Goal: Task Accomplishment & Management: Complete application form

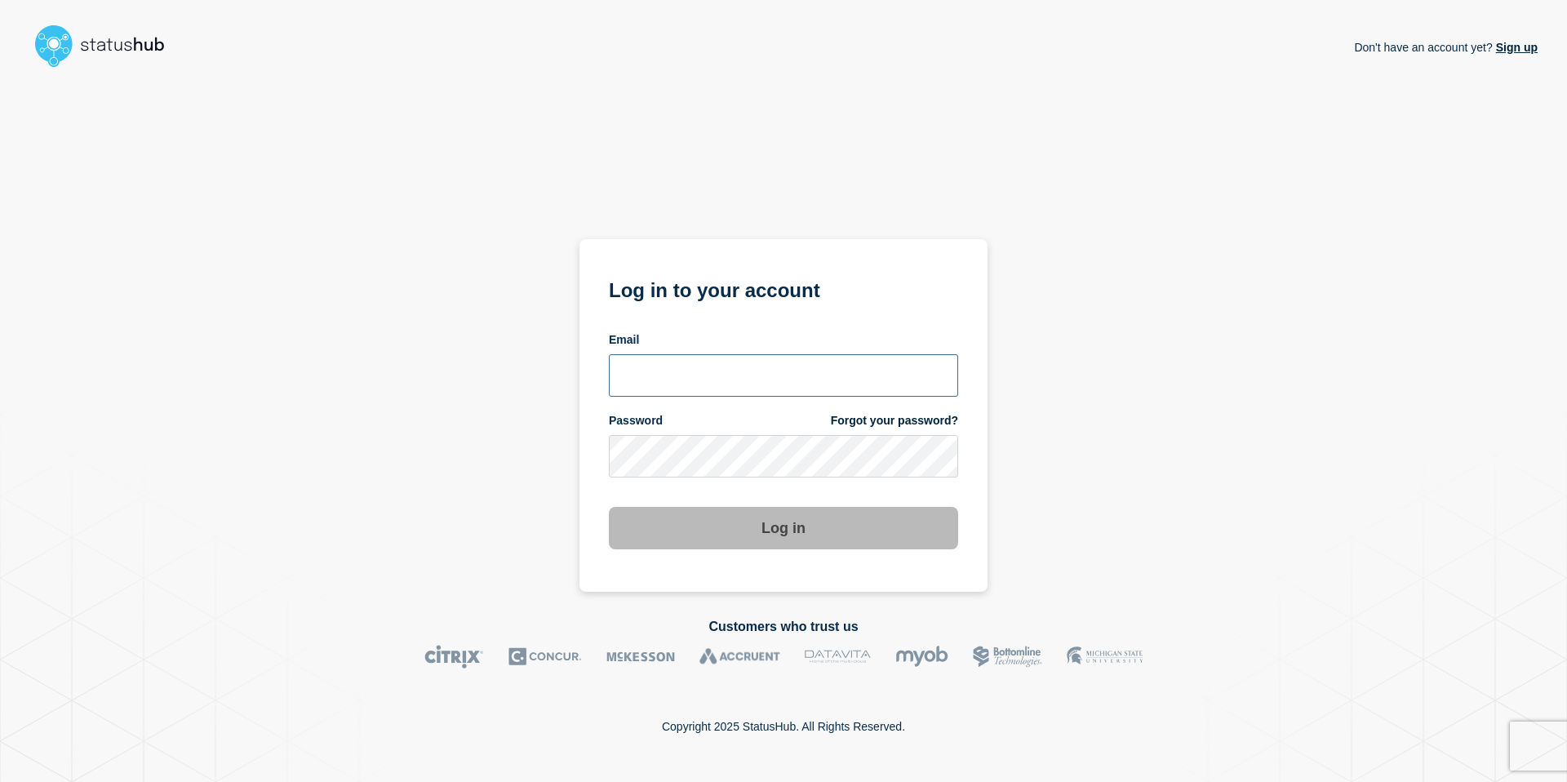
type input "[EMAIL_ADDRESS][DOMAIN_NAME]"
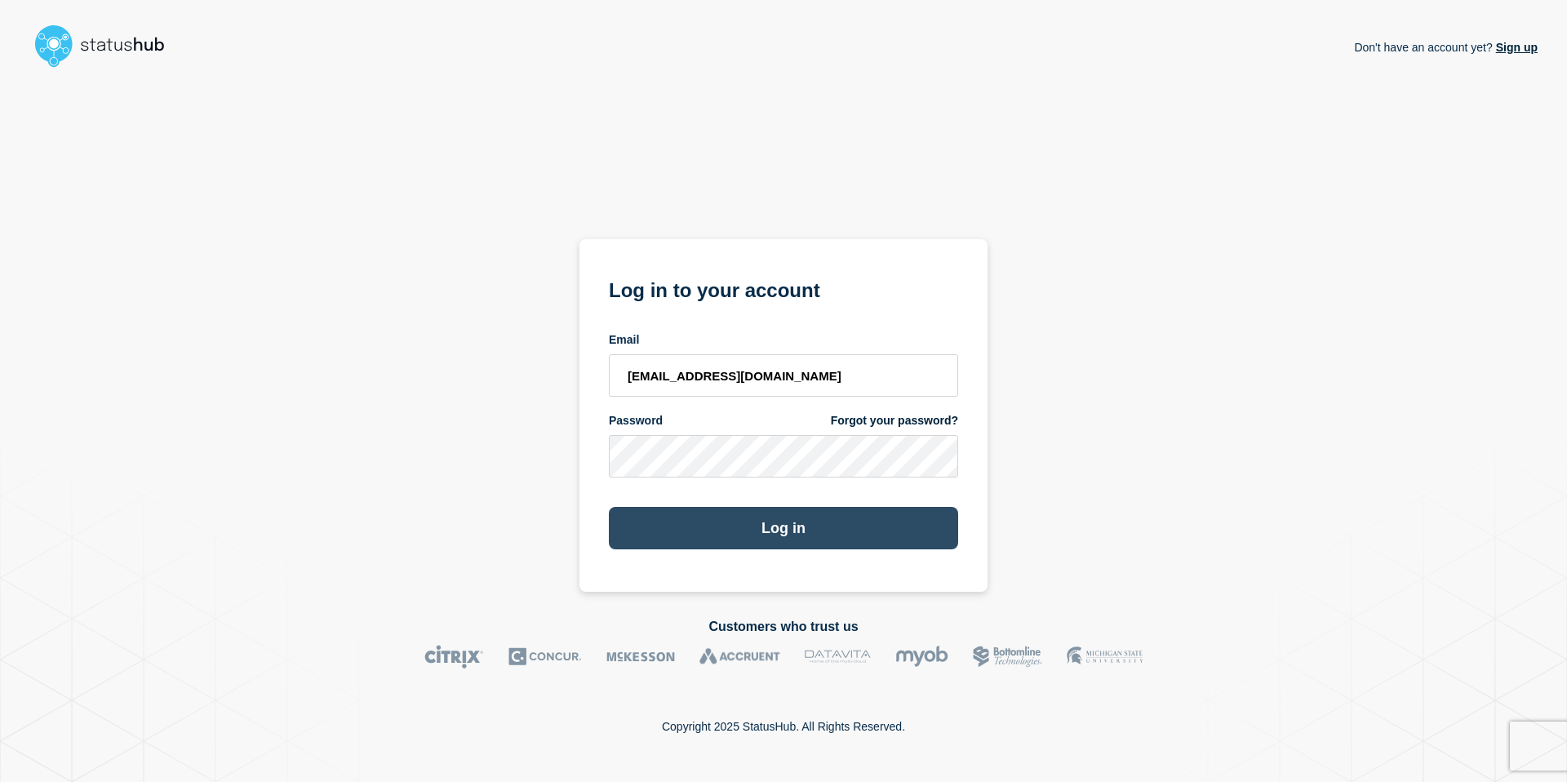
click at [750, 517] on button "Log in" at bounding box center [783, 528] width 349 height 42
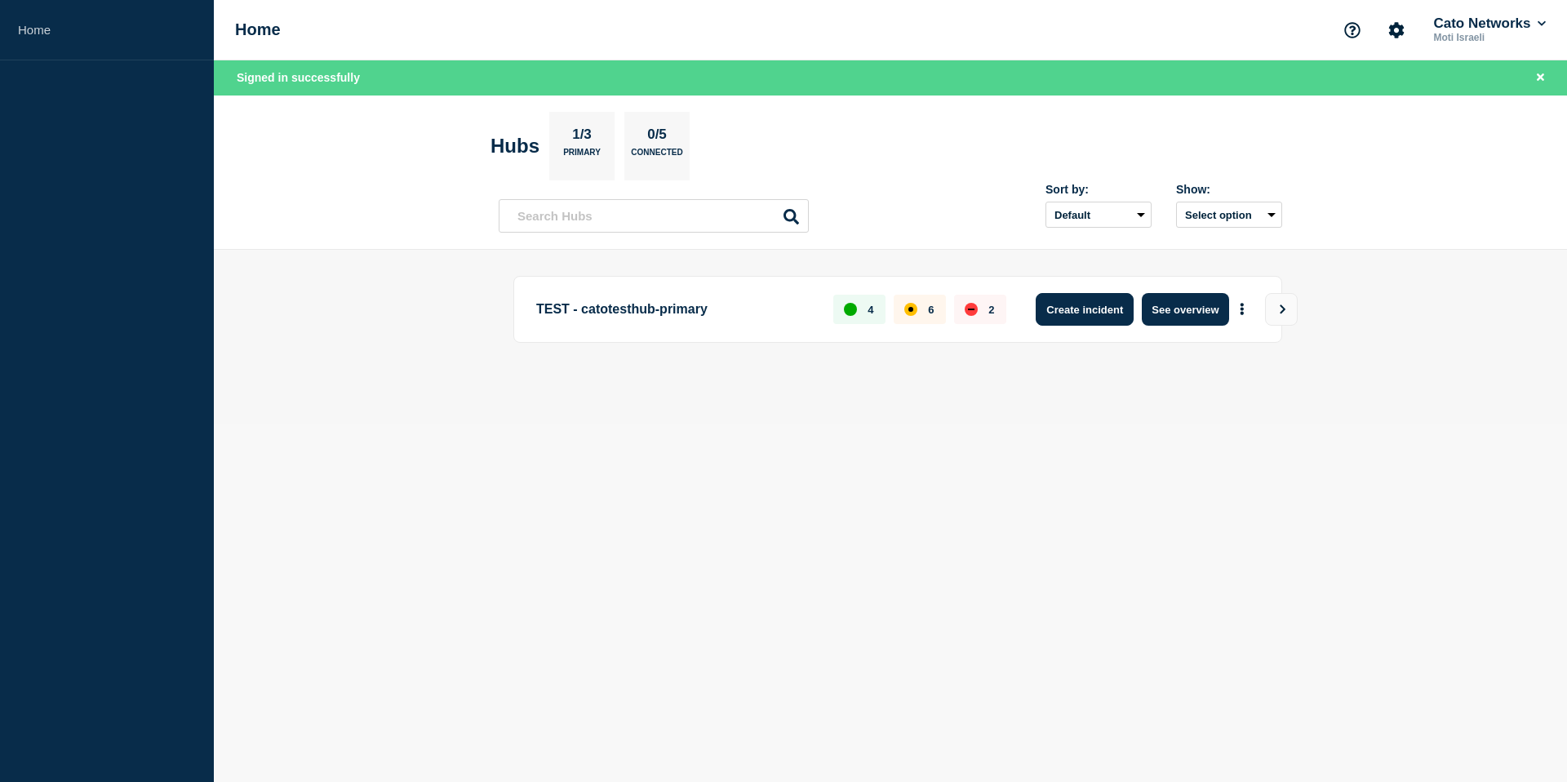
click at [1100, 309] on button "Create incident" at bounding box center [1085, 309] width 98 height 33
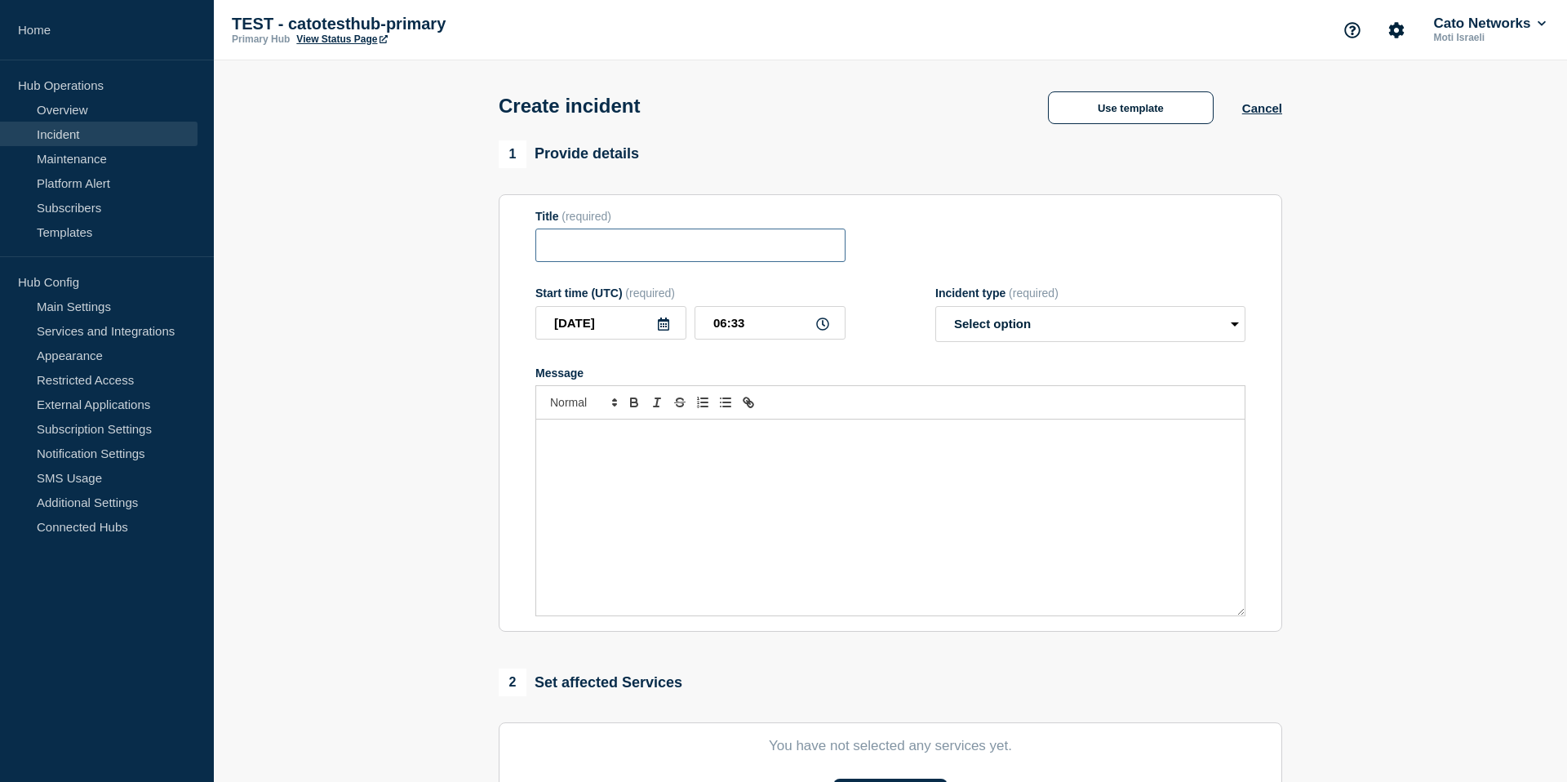
click at [672, 242] on input "Title" at bounding box center [690, 245] width 310 height 33
type input "Sydney outage"
click at [1048, 325] on select "Select option Investigating Identified Monitoring" at bounding box center [1090, 324] width 310 height 36
select select "identified"
click at [935, 317] on select "Select option Investigating Identified Monitoring" at bounding box center [1090, 324] width 310 height 36
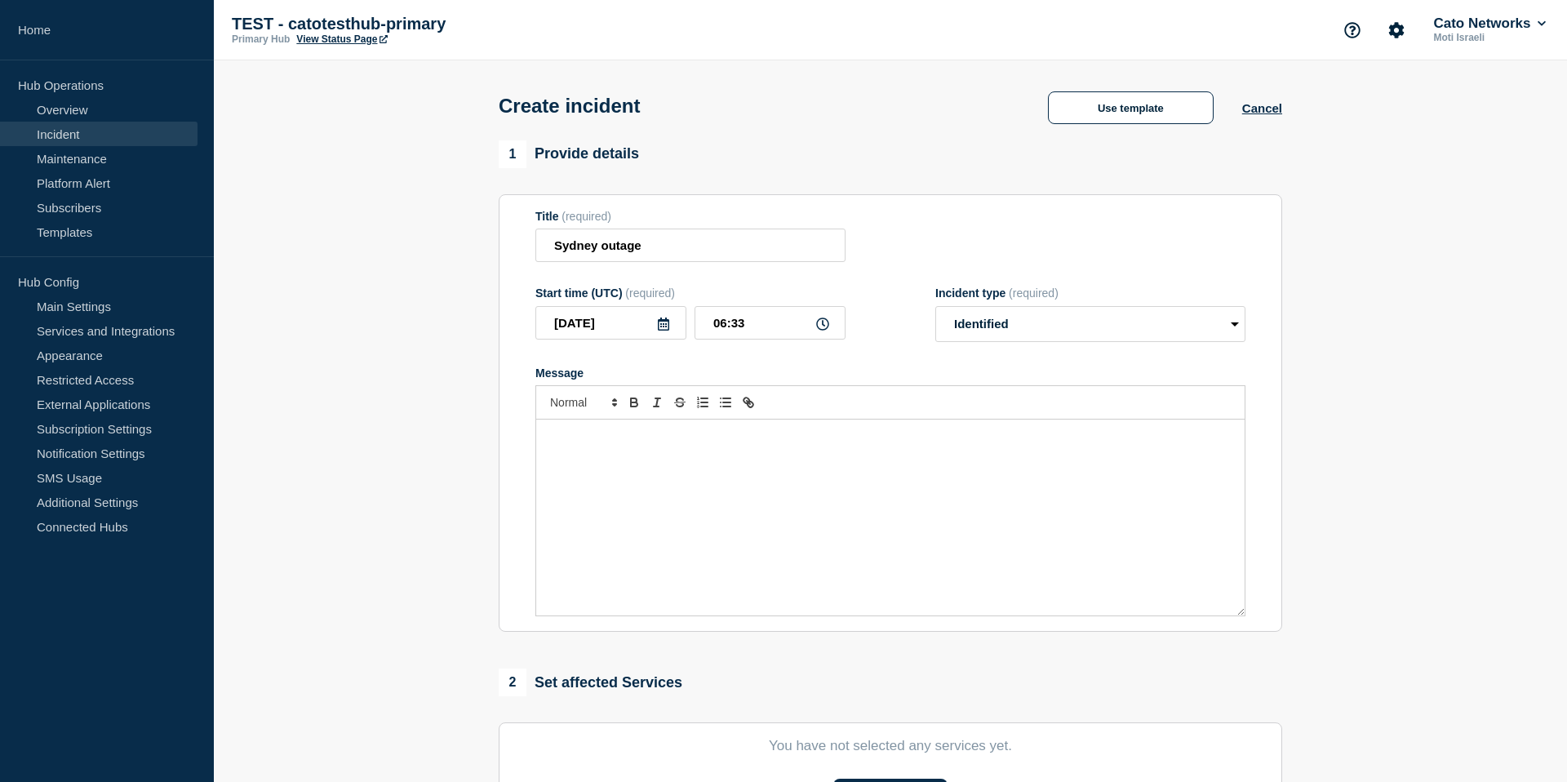
click at [977, 444] on p "Message" at bounding box center [890, 436] width 684 height 15
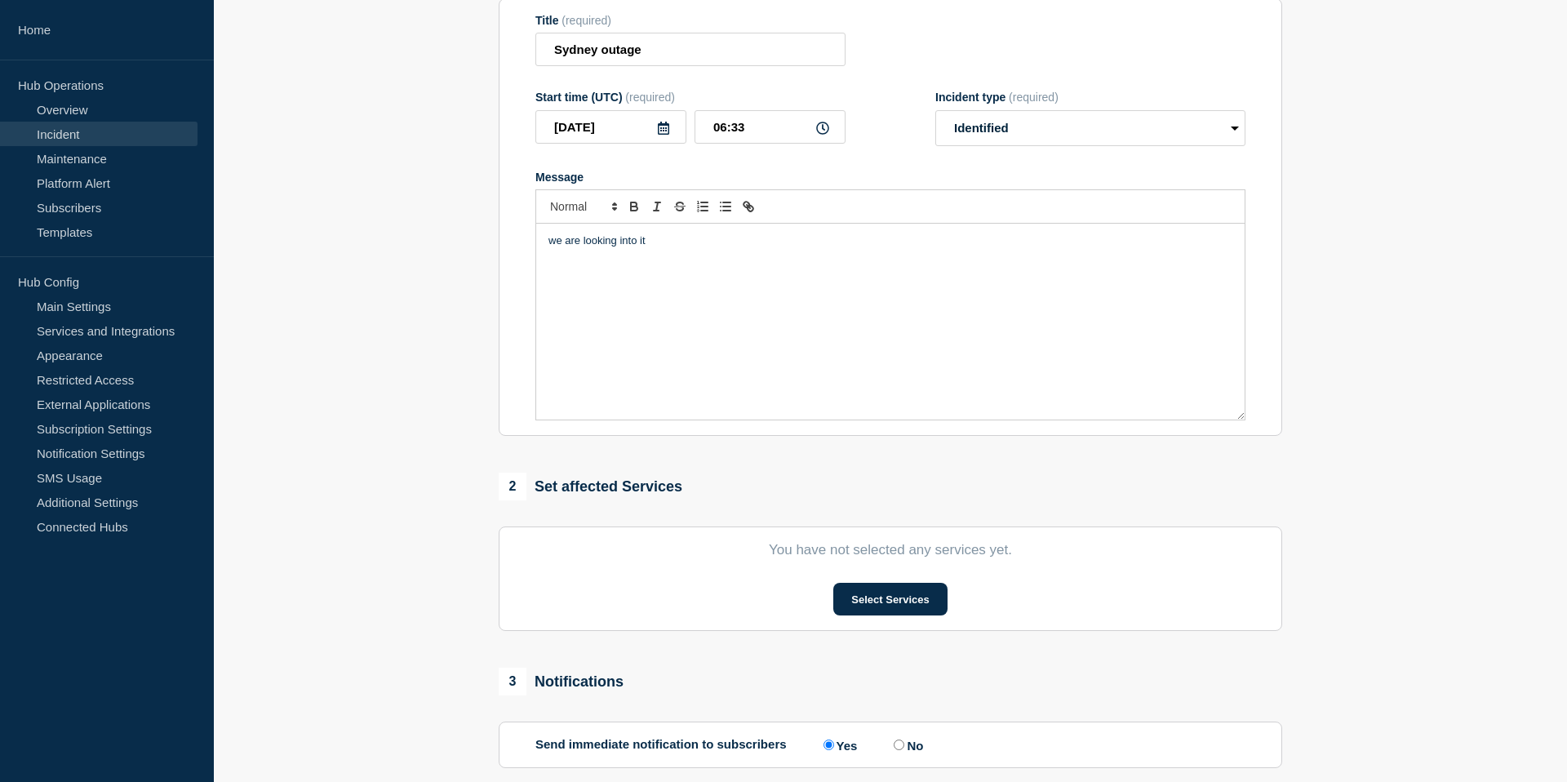
scroll to position [236, 0]
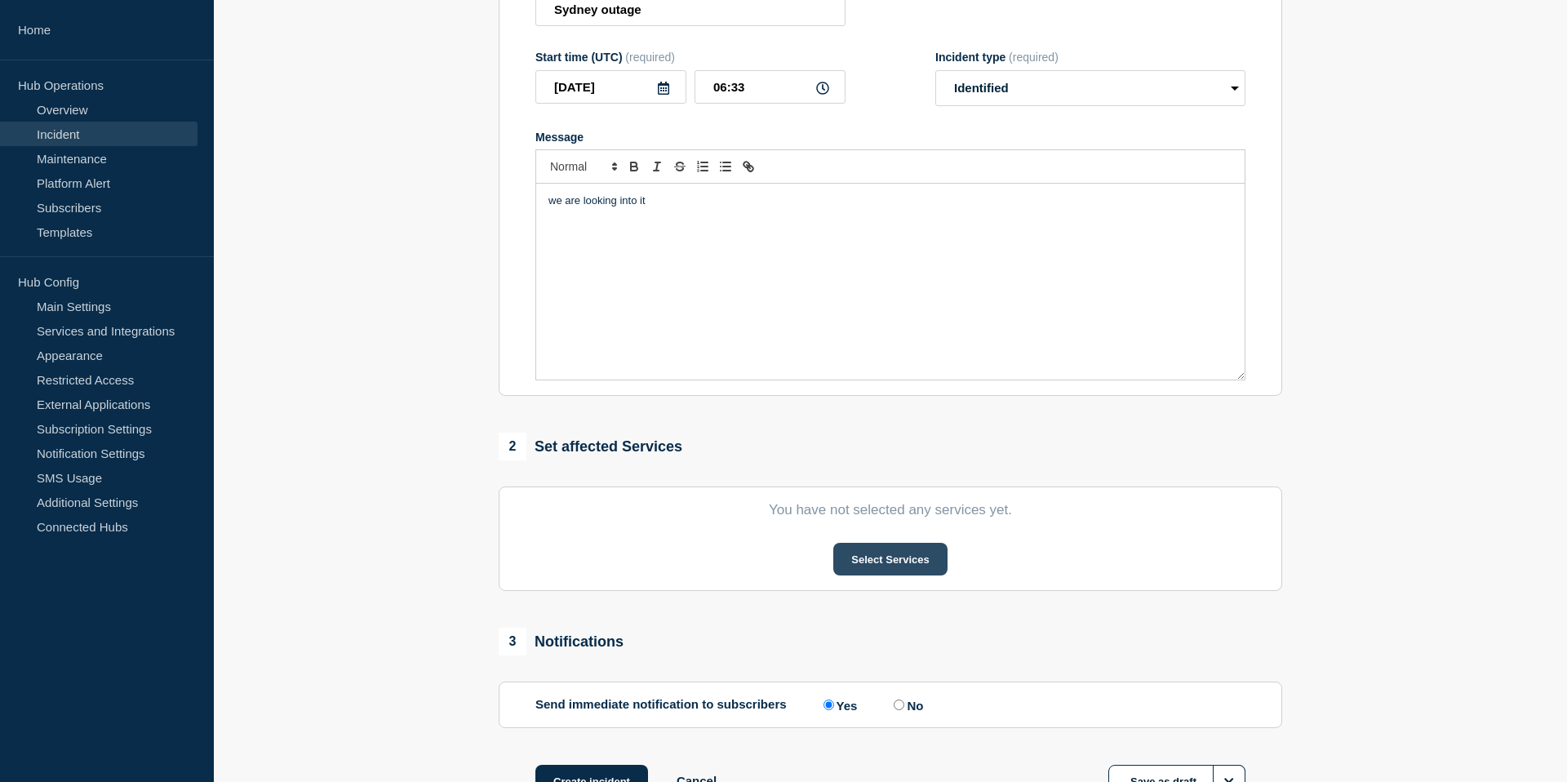
click at [912, 573] on button "Select Services" at bounding box center [889, 559] width 113 height 33
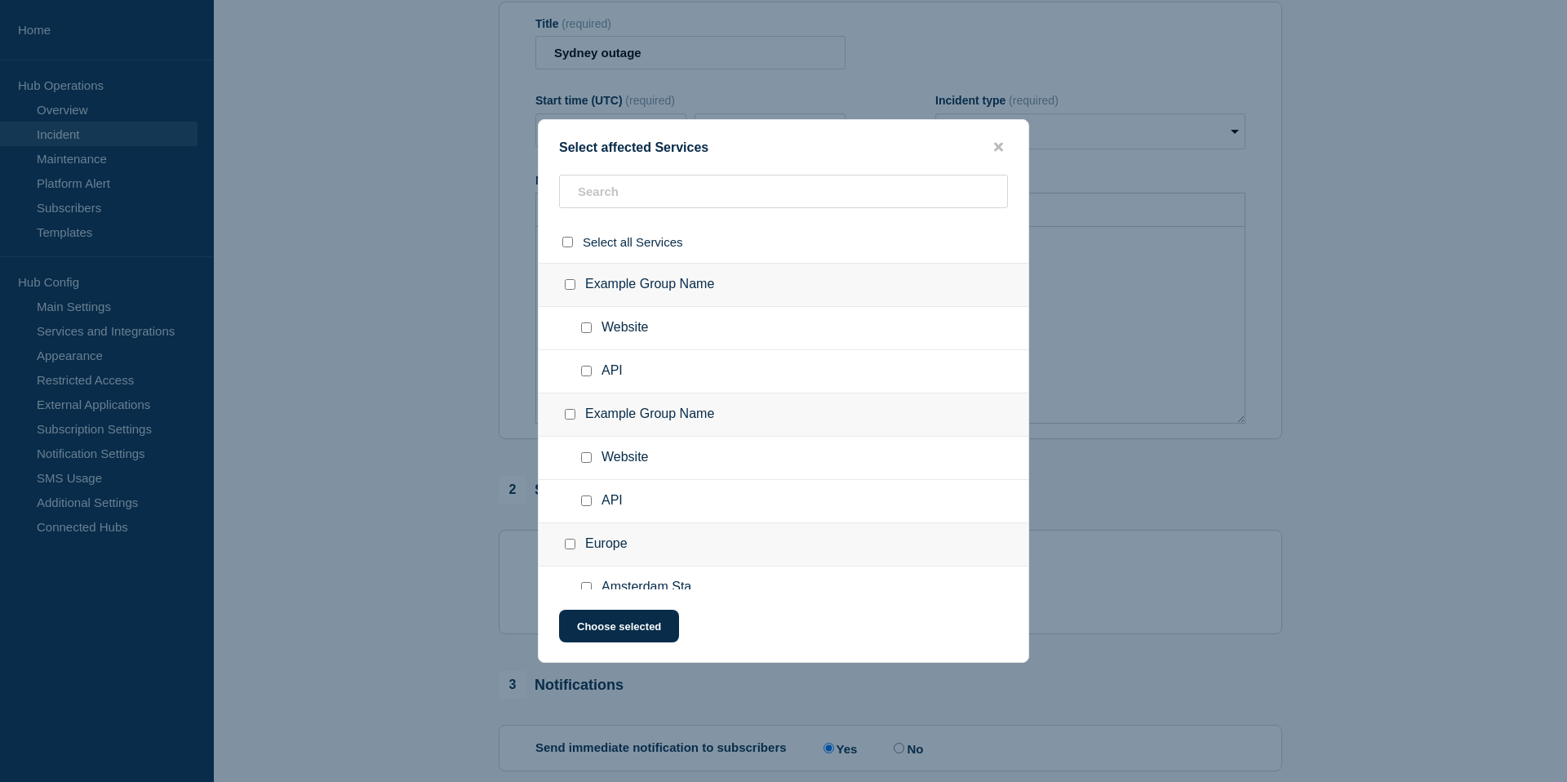
scroll to position [192, 0]
click at [615, 195] on input "text" at bounding box center [783, 191] width 449 height 33
type input "sy"
checkbox input "true"
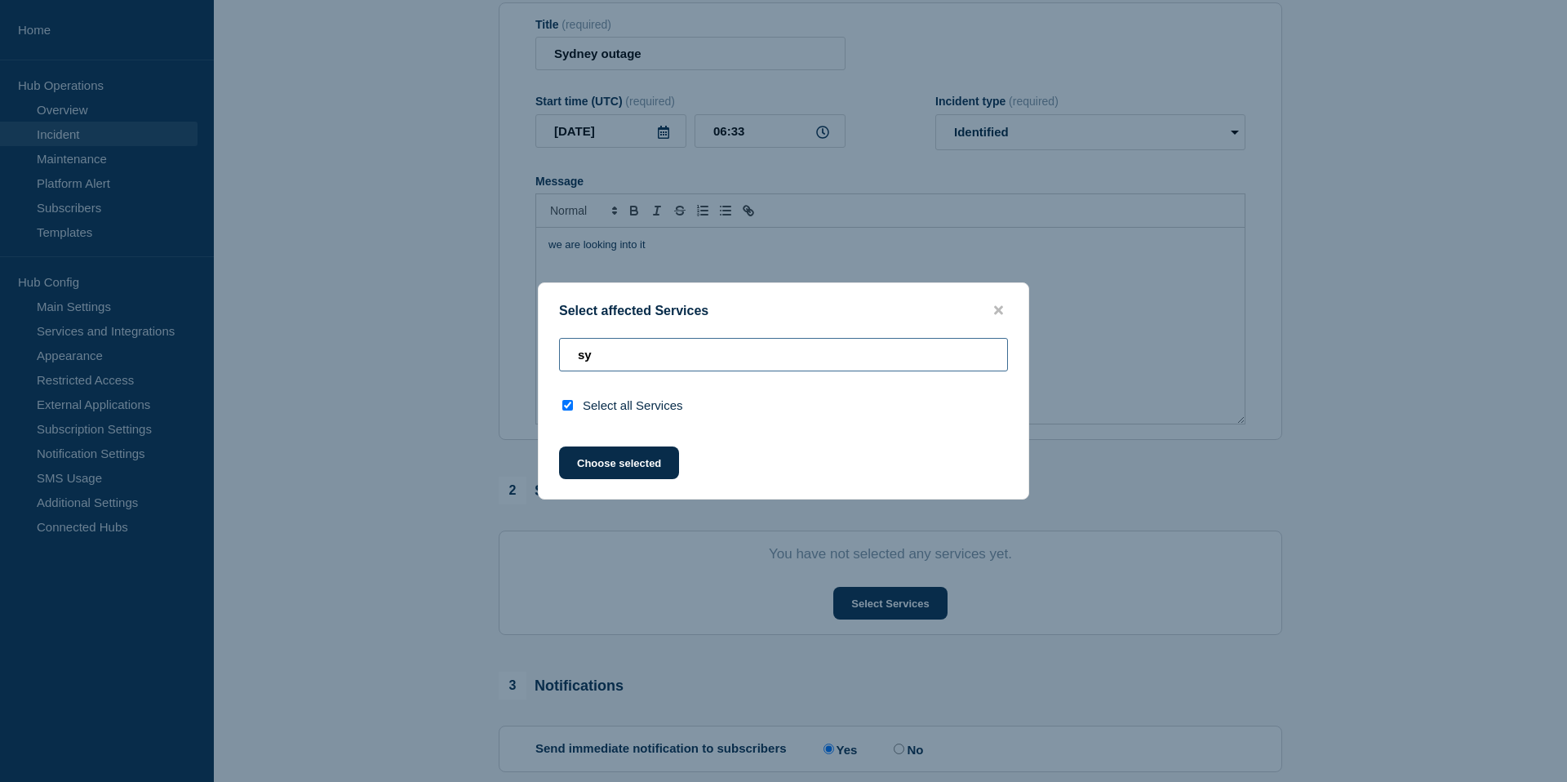
type input "s"
checkbox input "false"
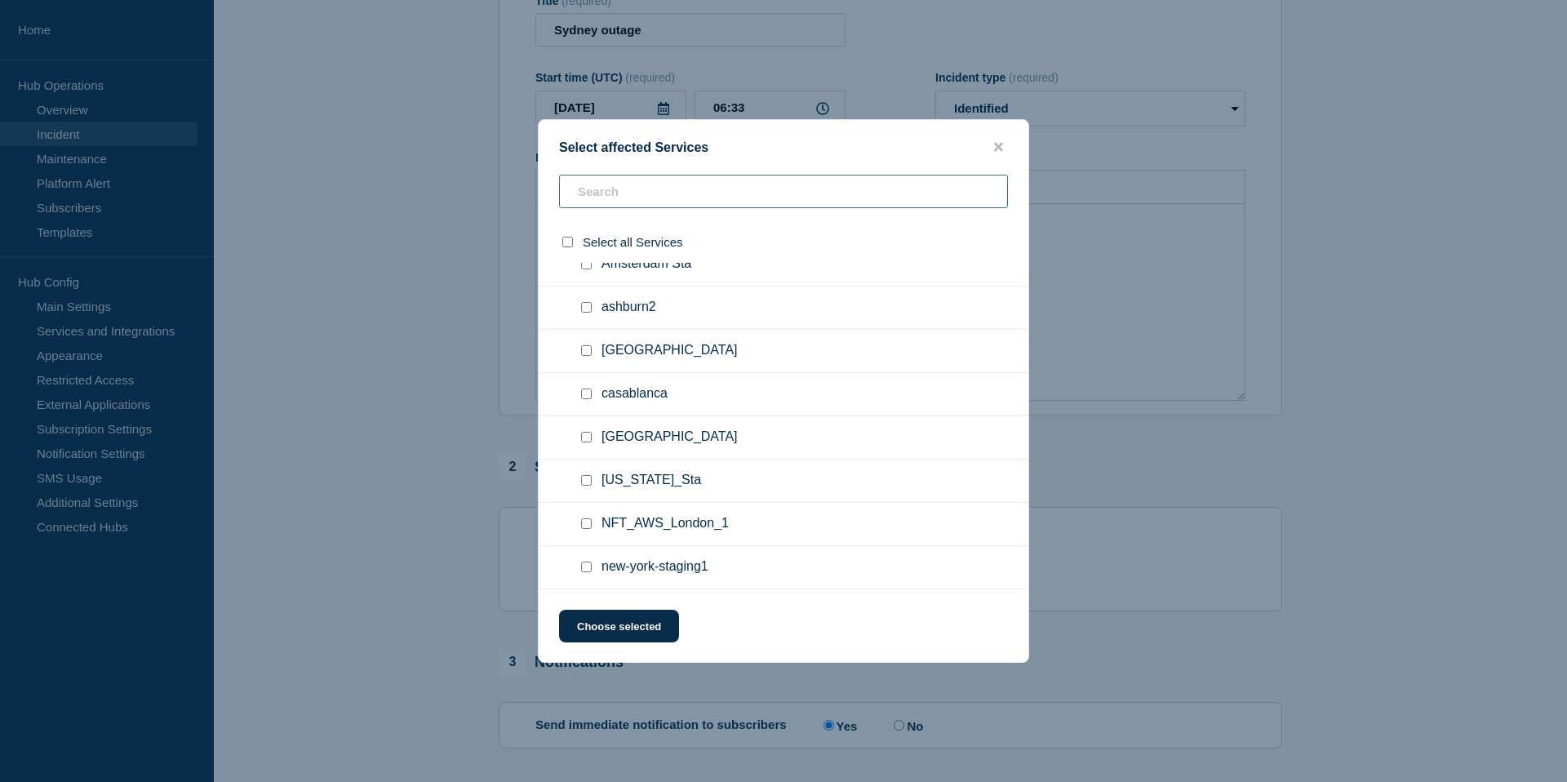
scroll to position [234, 0]
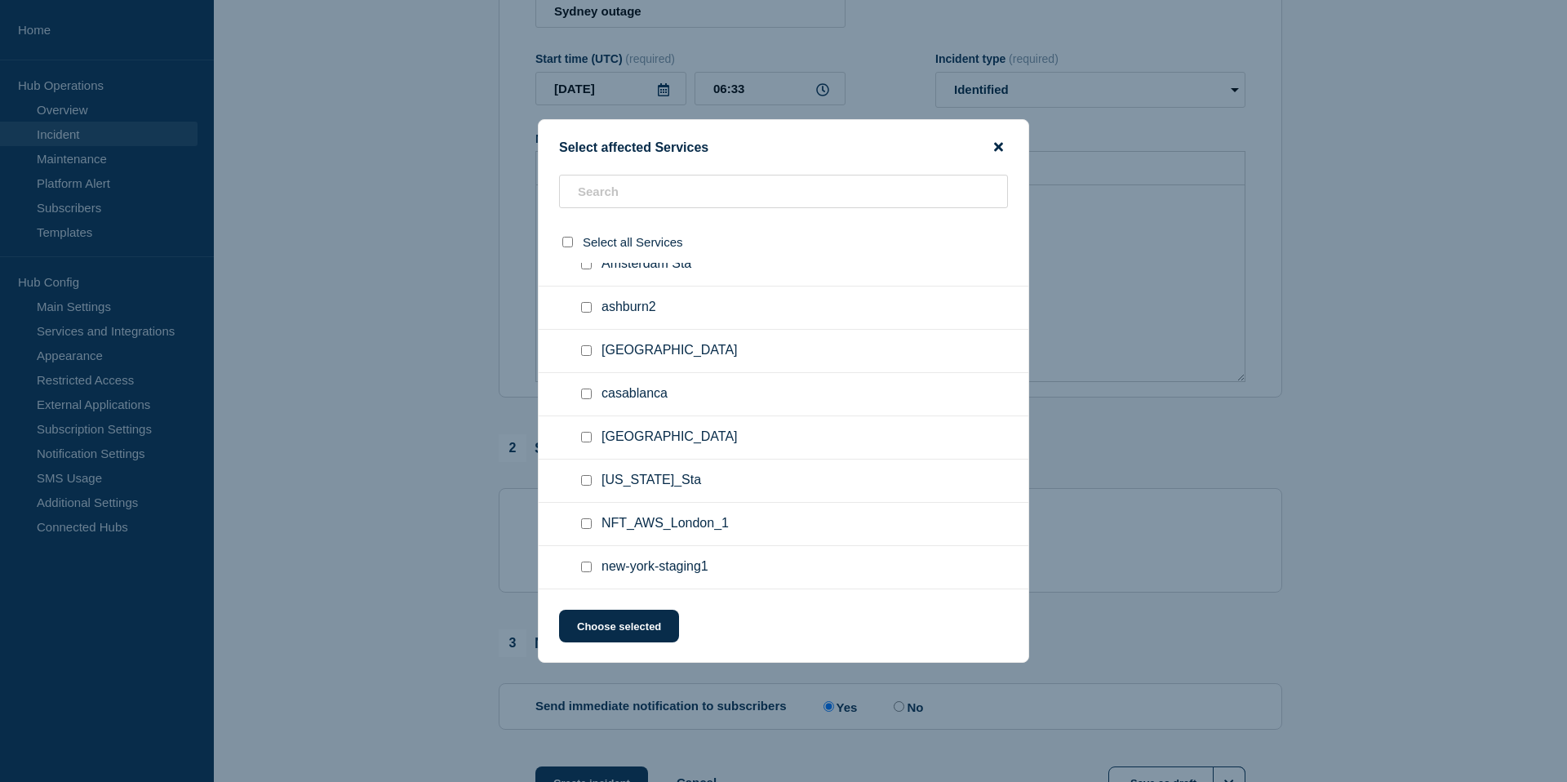
click at [1001, 143] on icon "close button" at bounding box center [998, 147] width 9 height 9
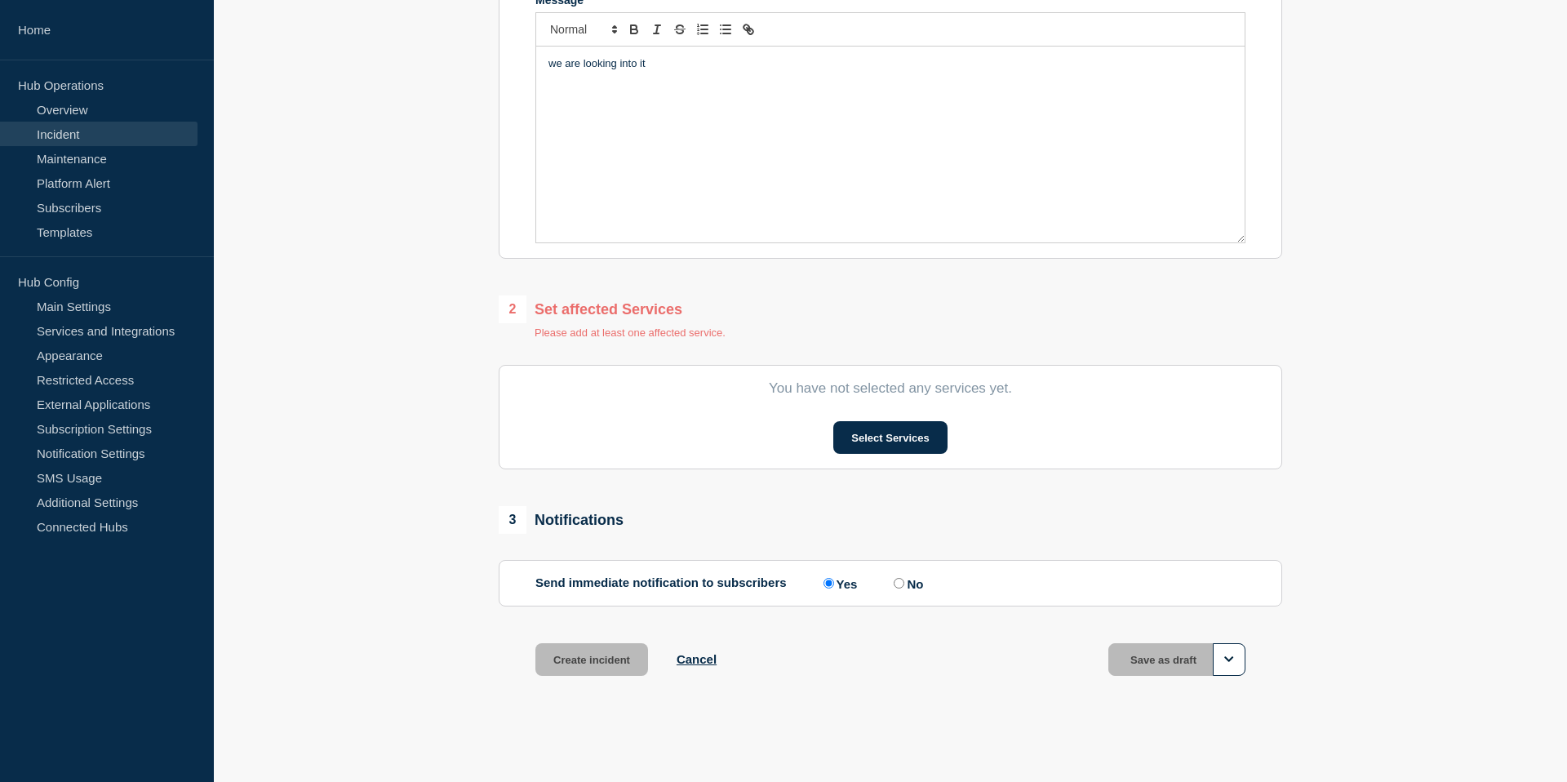
scroll to position [0, 0]
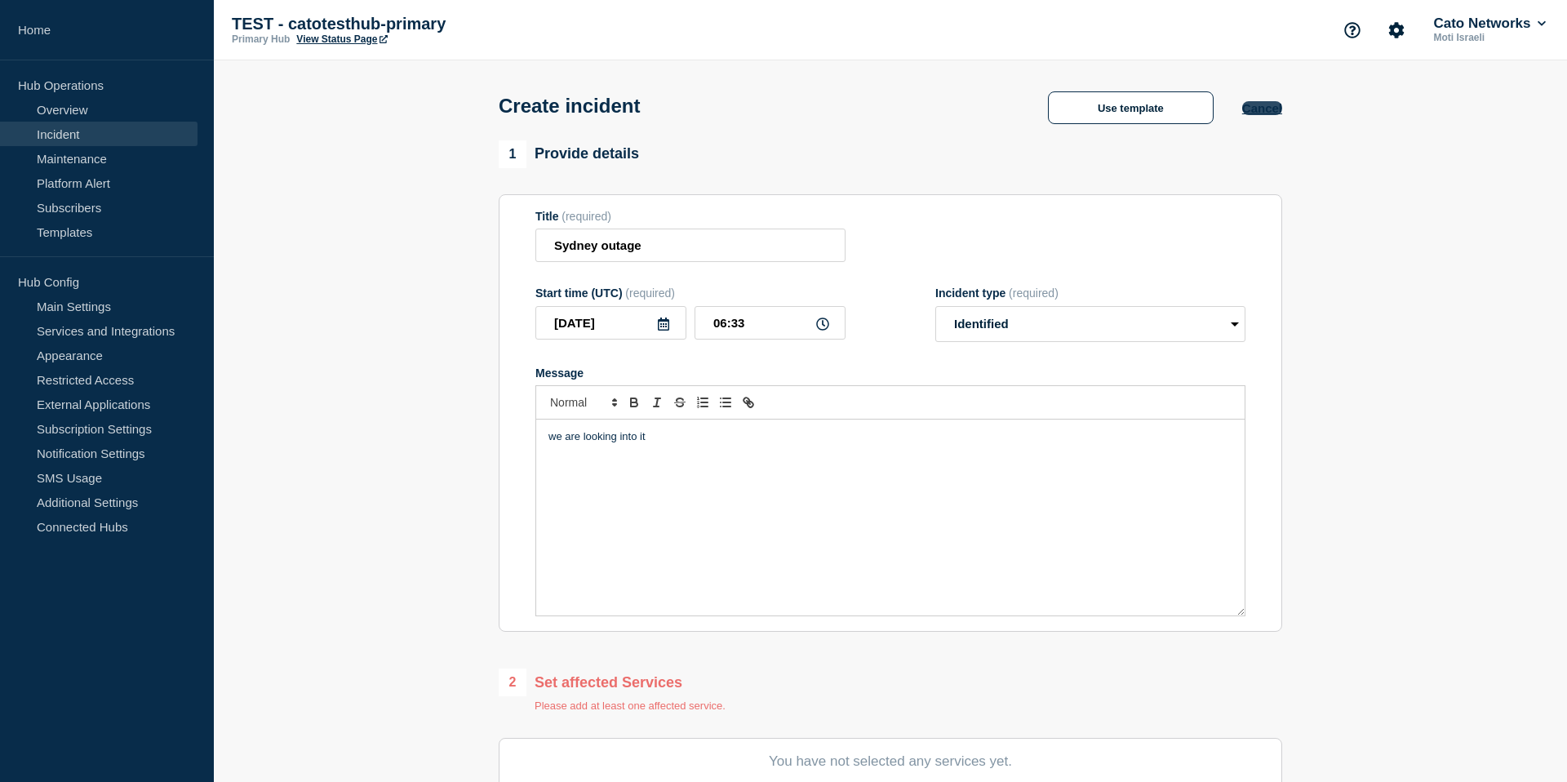
click at [1272, 110] on button "Cancel" at bounding box center [1262, 108] width 40 height 14
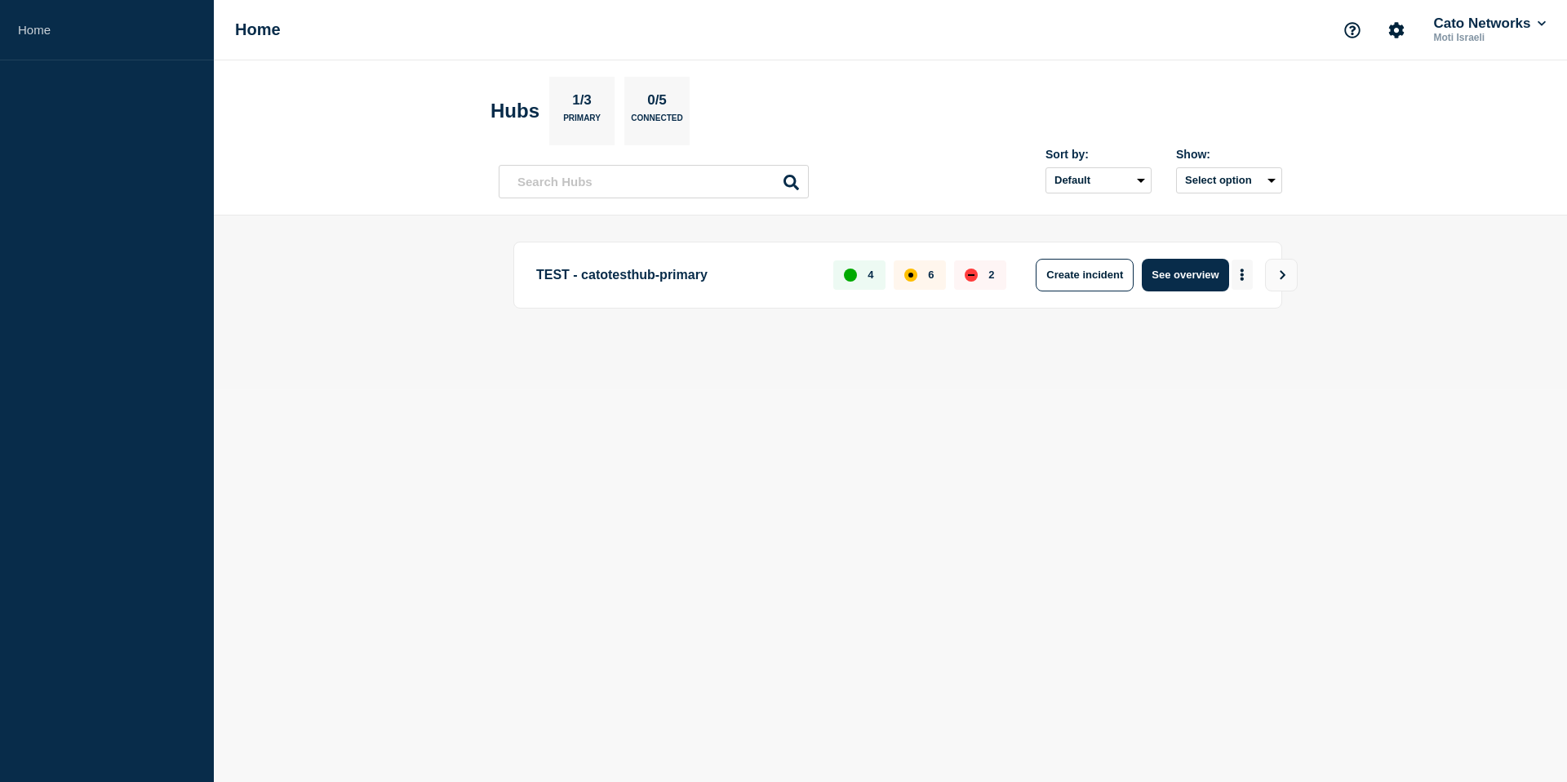
click at [1243, 277] on icon "More actions" at bounding box center [1241, 275] width 3 height 12
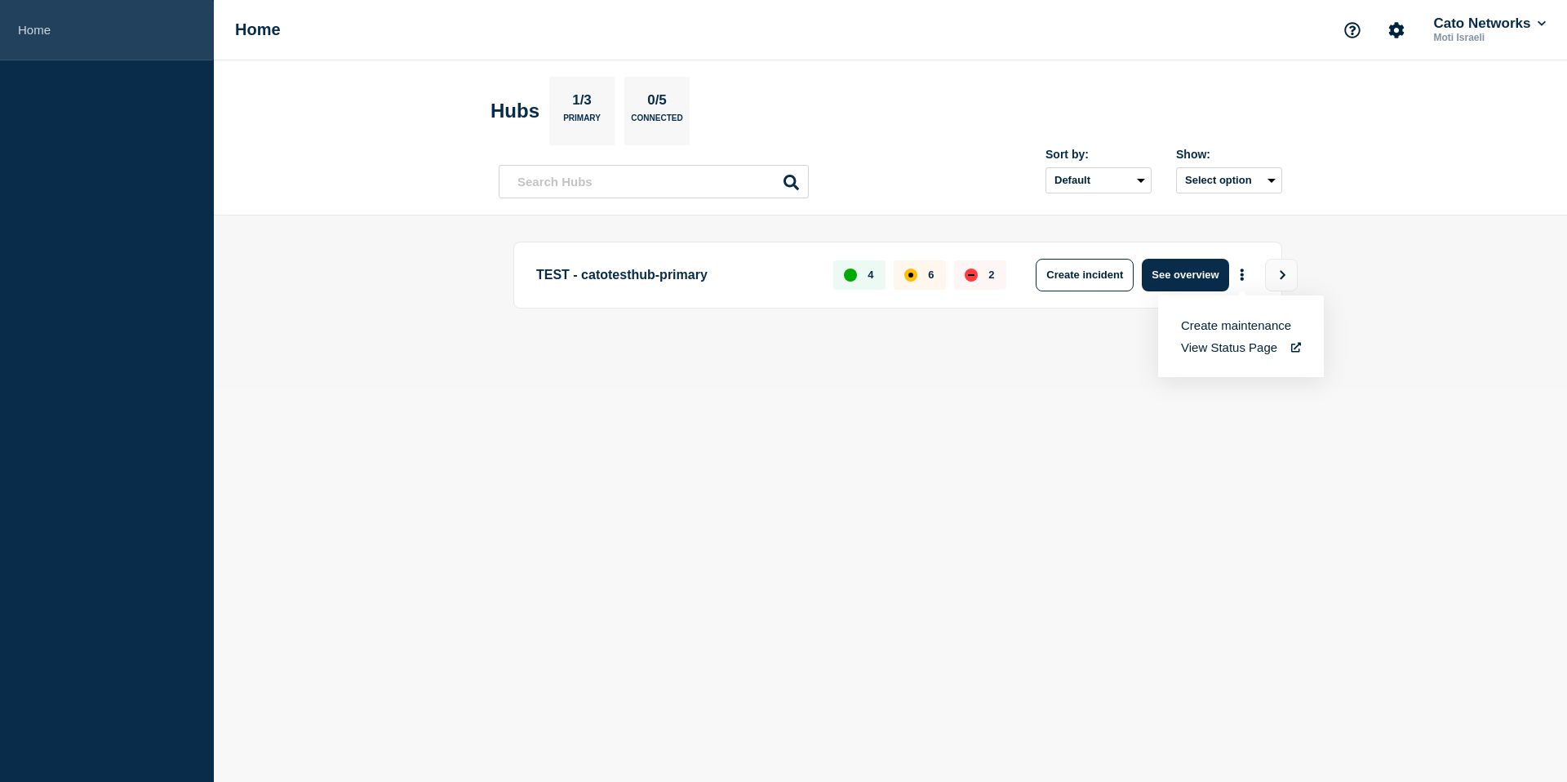
click at [28, 26] on link "Home" at bounding box center [107, 30] width 214 height 60
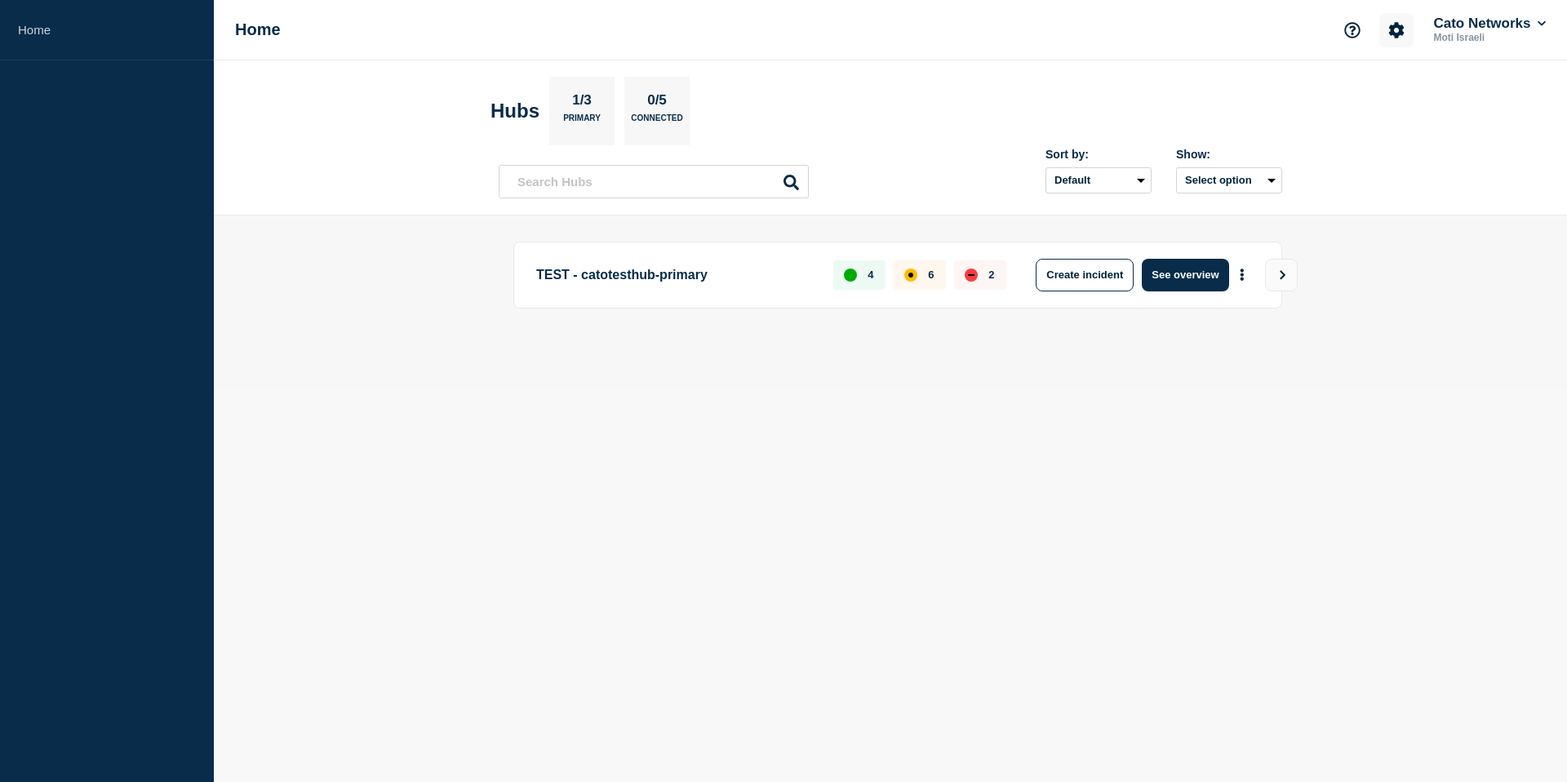
click at [1398, 29] on icon "Account settings" at bounding box center [1396, 30] width 16 height 16
click at [1489, 34] on p "Moti Israeli" at bounding box center [1489, 37] width 119 height 11
click at [1488, 28] on button "Cato Networks" at bounding box center [1489, 24] width 119 height 16
click at [1334, 230] on main "TEST - catotesthub-primary 4 6 2 Create incident See overview" at bounding box center [890, 302] width 1353 height 174
drag, startPoint x: 674, startPoint y: 275, endPoint x: 712, endPoint y: 271, distance: 38.6
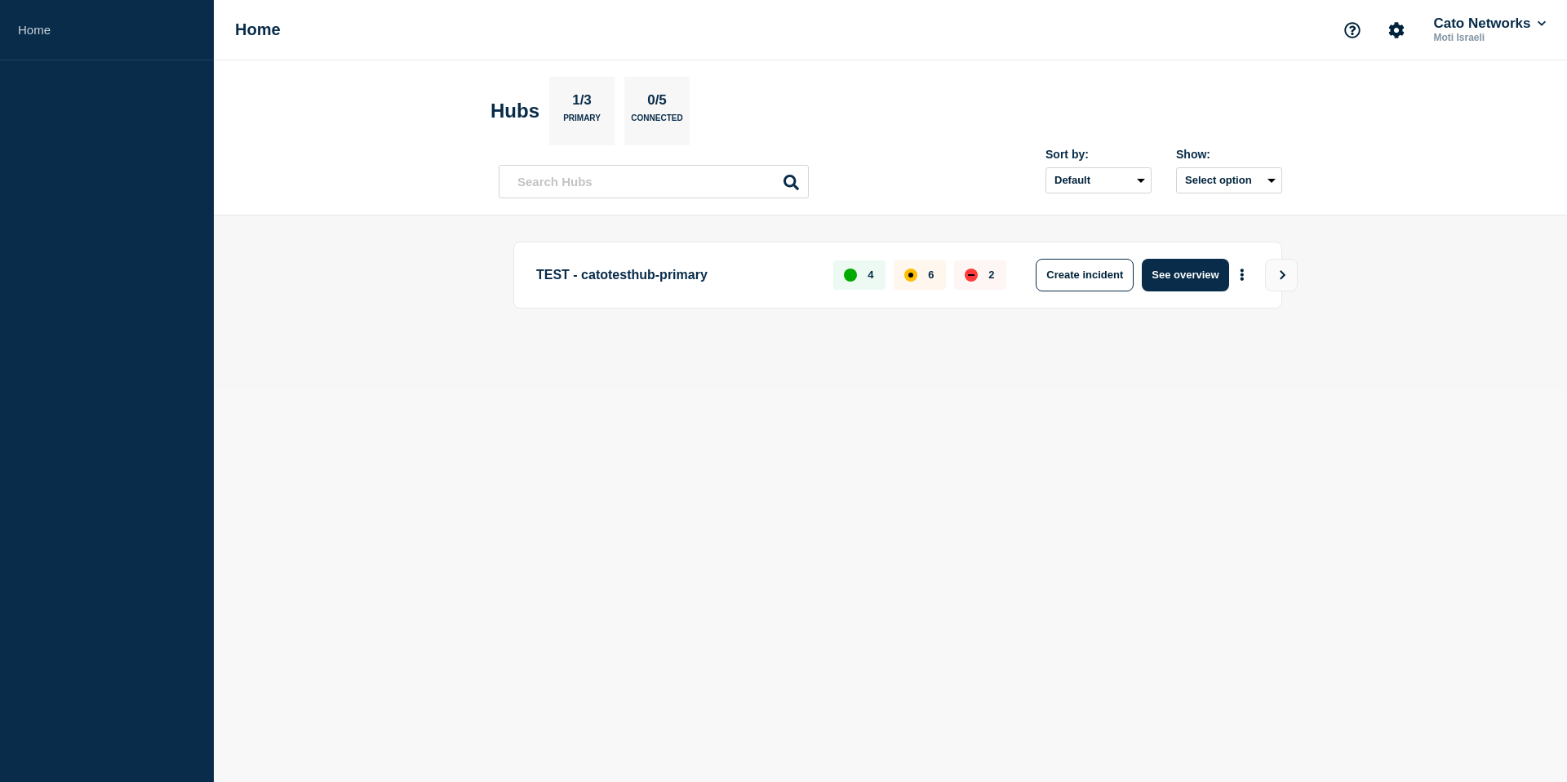
click at [674, 275] on p "TEST - catotesthub-primary" at bounding box center [675, 275] width 278 height 33
click at [1271, 273] on button "View" at bounding box center [1281, 275] width 33 height 33
click at [1291, 277] on button "View" at bounding box center [1281, 275] width 33 height 33
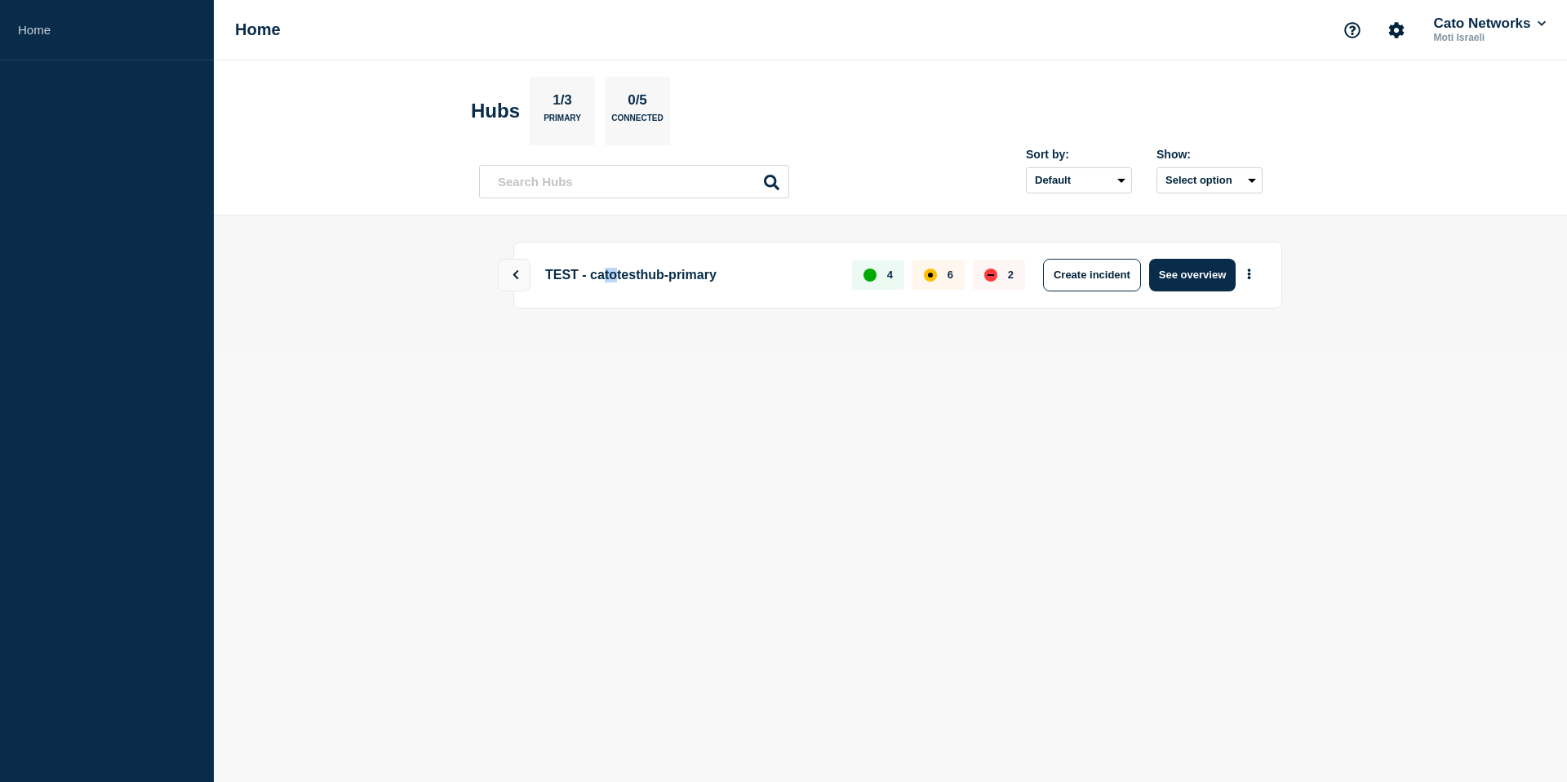
drag, startPoint x: 610, startPoint y: 273, endPoint x: 589, endPoint y: 270, distance: 21.5
click at [601, 272] on p "TEST - catotesthub-primary" at bounding box center [686, 275] width 295 height 33
click at [502, 269] on button at bounding box center [514, 275] width 33 height 33
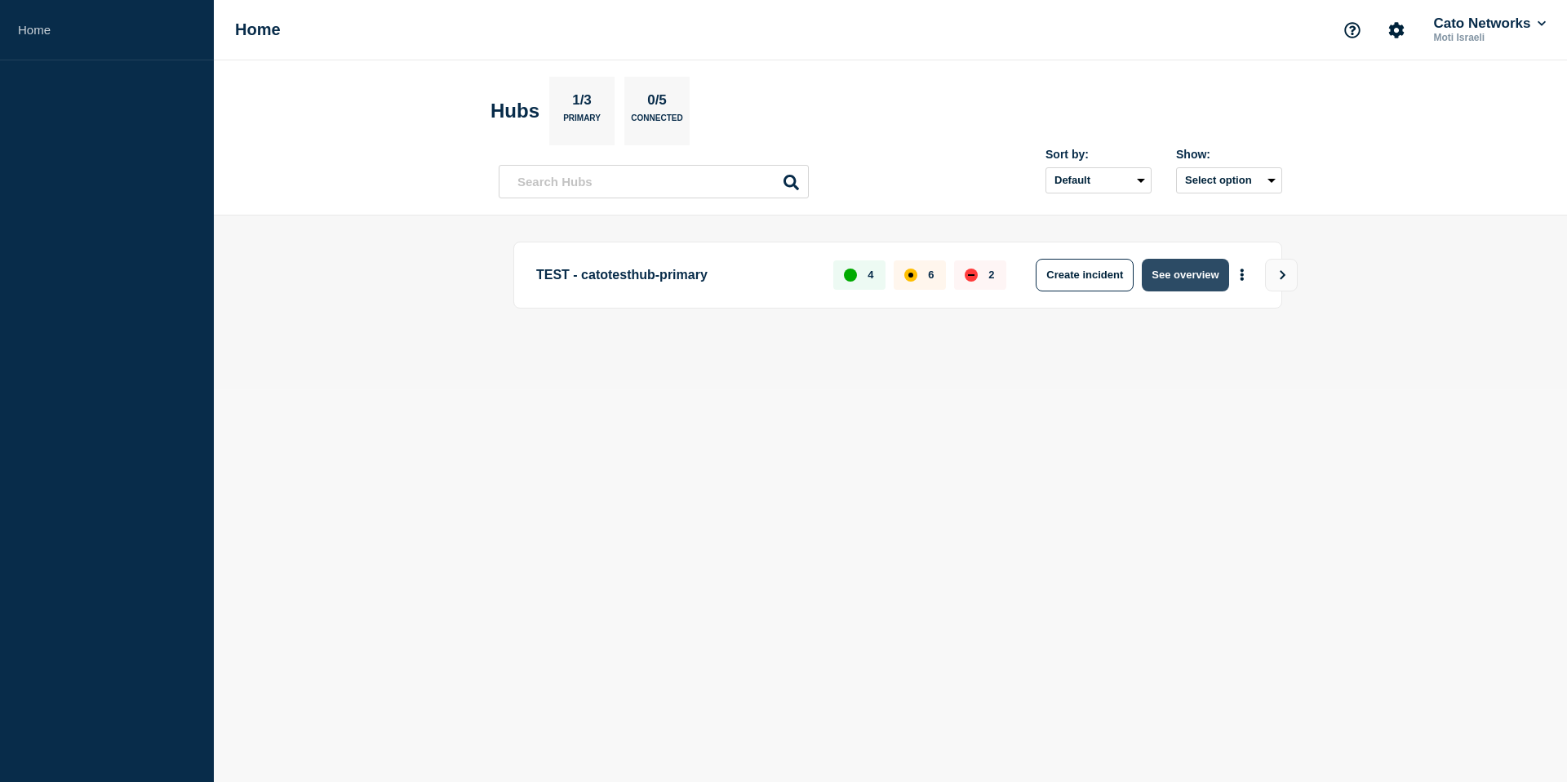
click at [1196, 284] on button "See overview" at bounding box center [1185, 275] width 87 height 33
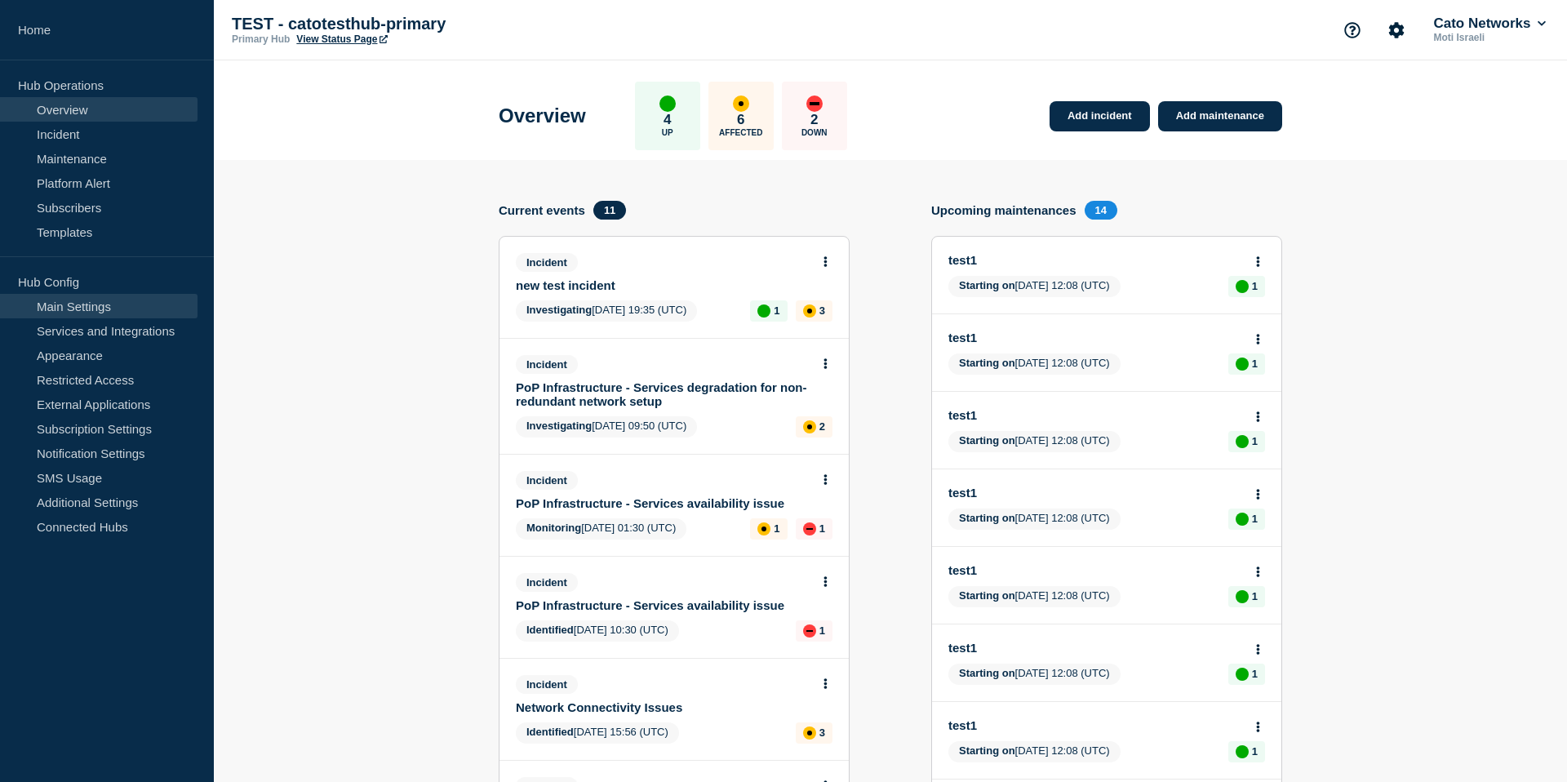
click at [67, 311] on link "Main Settings" at bounding box center [98, 306] width 197 height 24
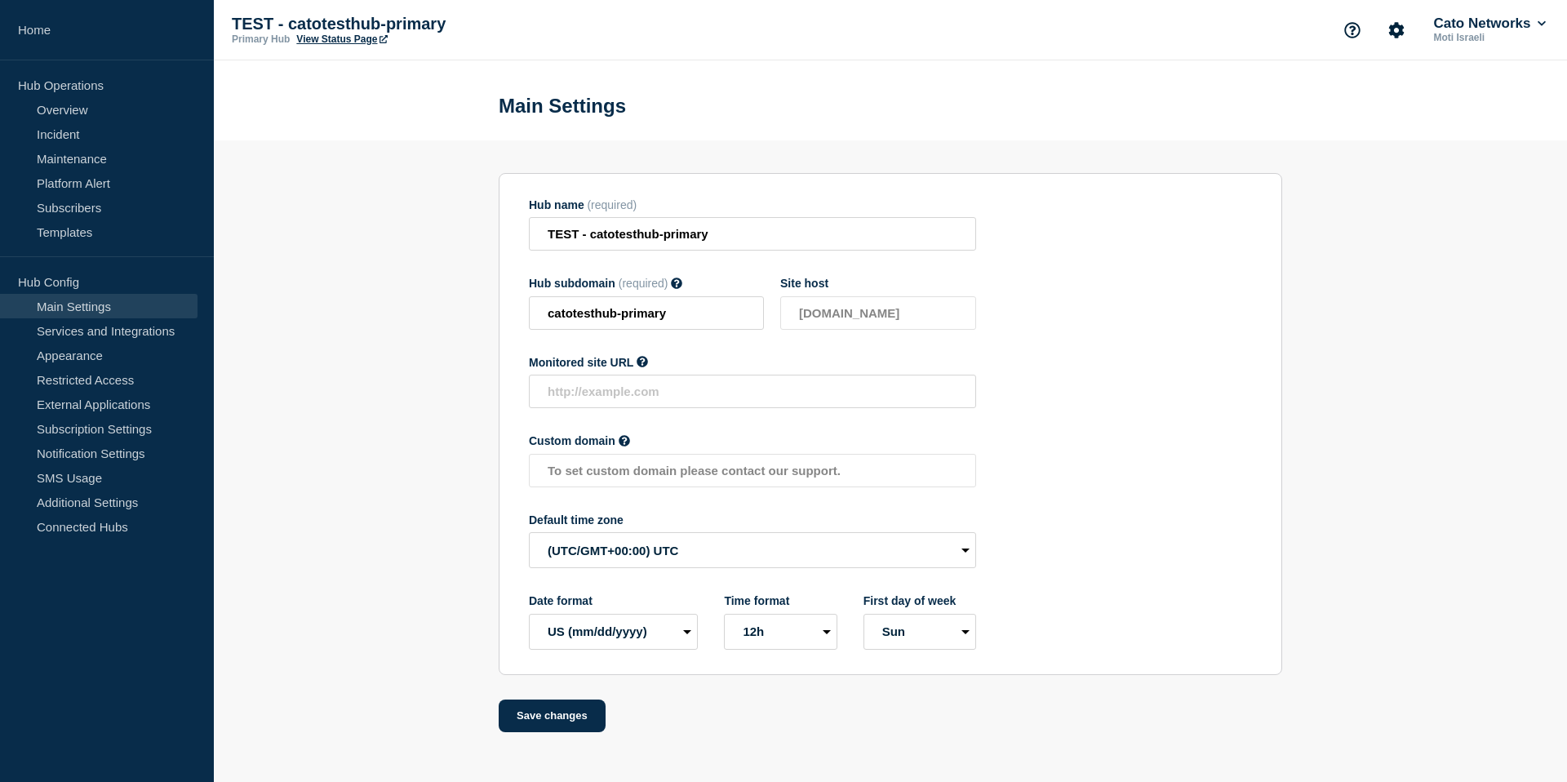
scroll to position [3, 0]
click at [121, 329] on link "Services and Integrations" at bounding box center [98, 330] width 197 height 24
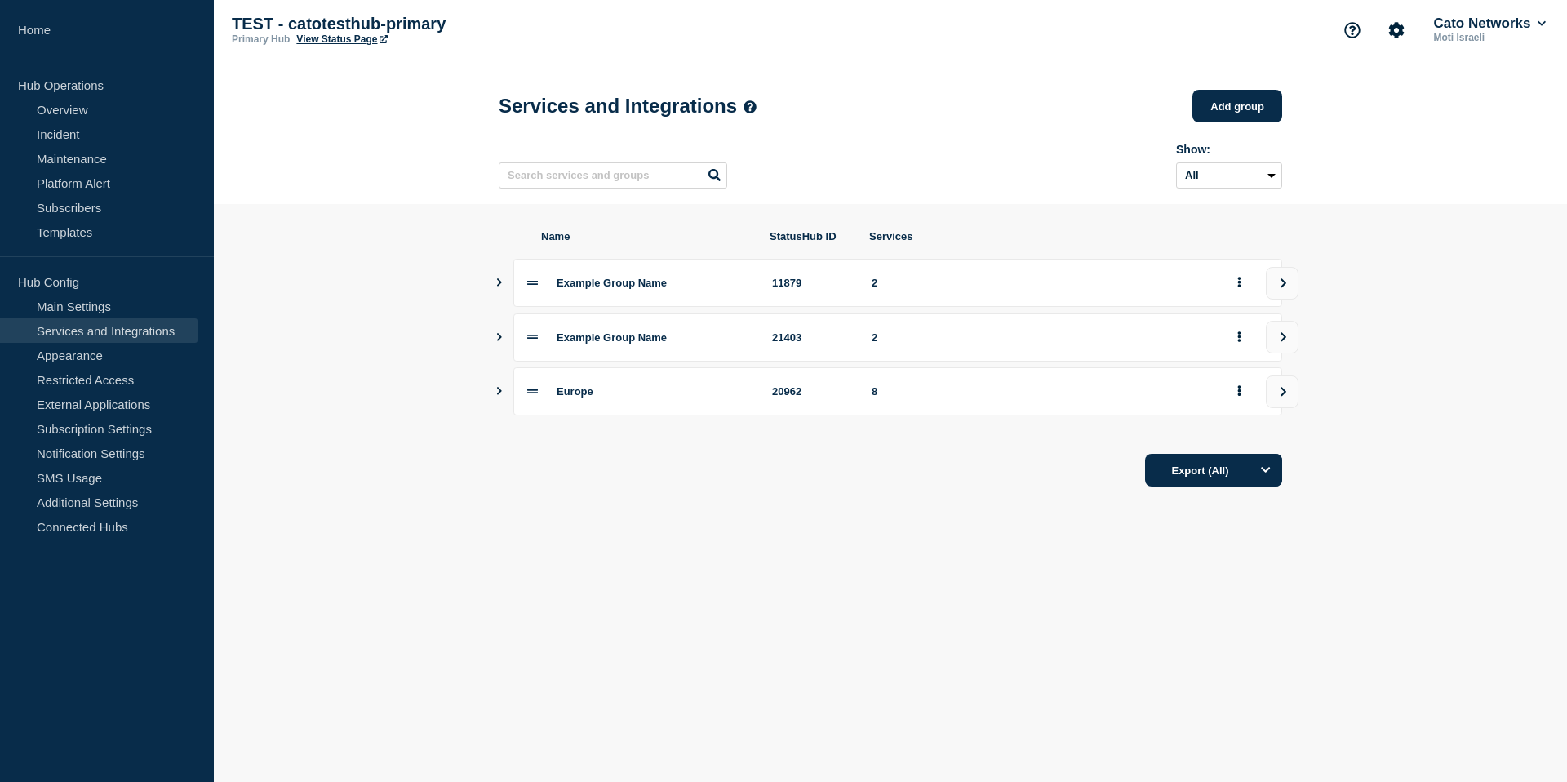
click at [502, 395] on icon "Show services" at bounding box center [499, 391] width 11 height 8
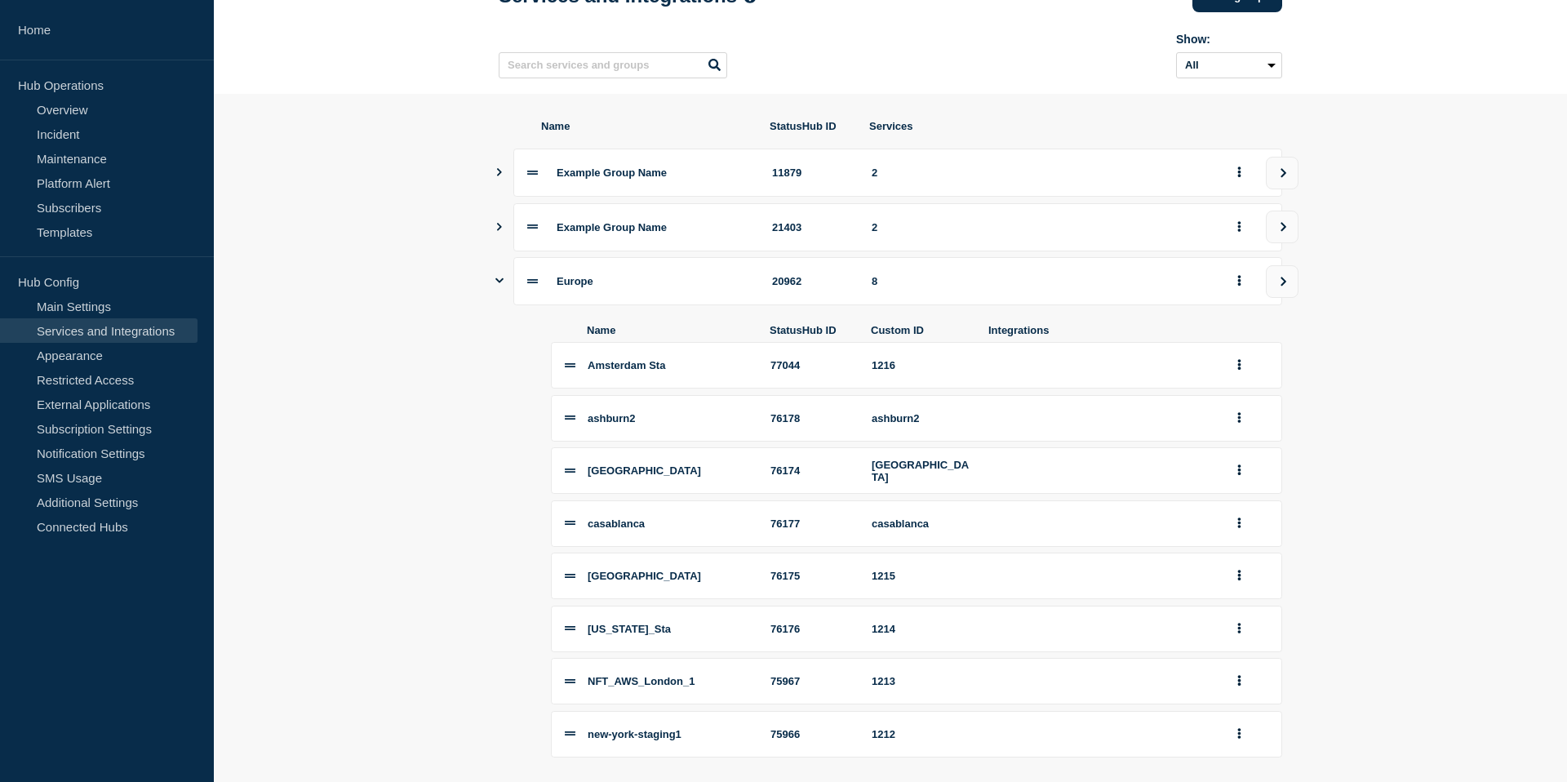
scroll to position [63, 0]
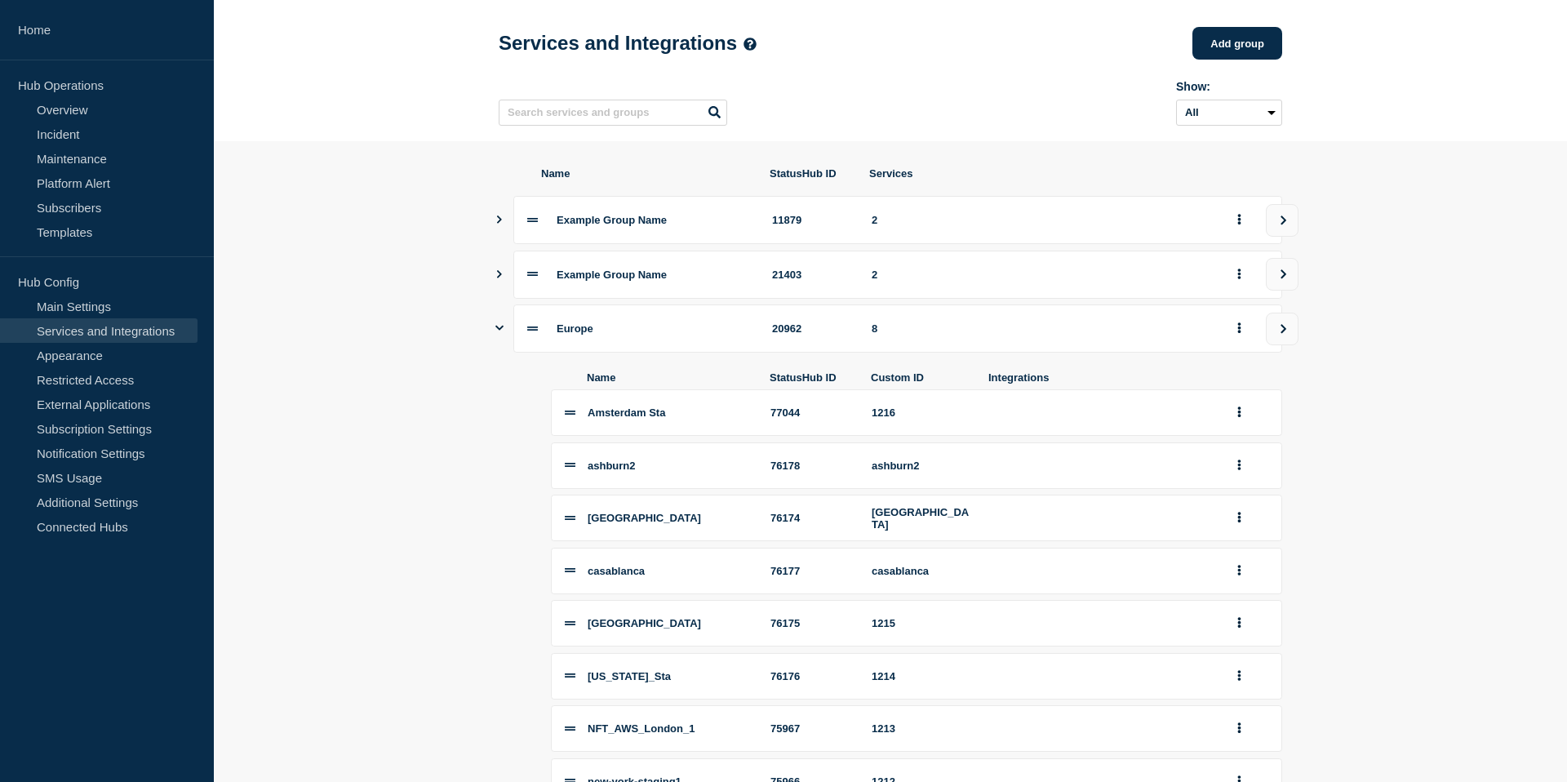
click at [499, 333] on icon "Show services" at bounding box center [499, 327] width 8 height 11
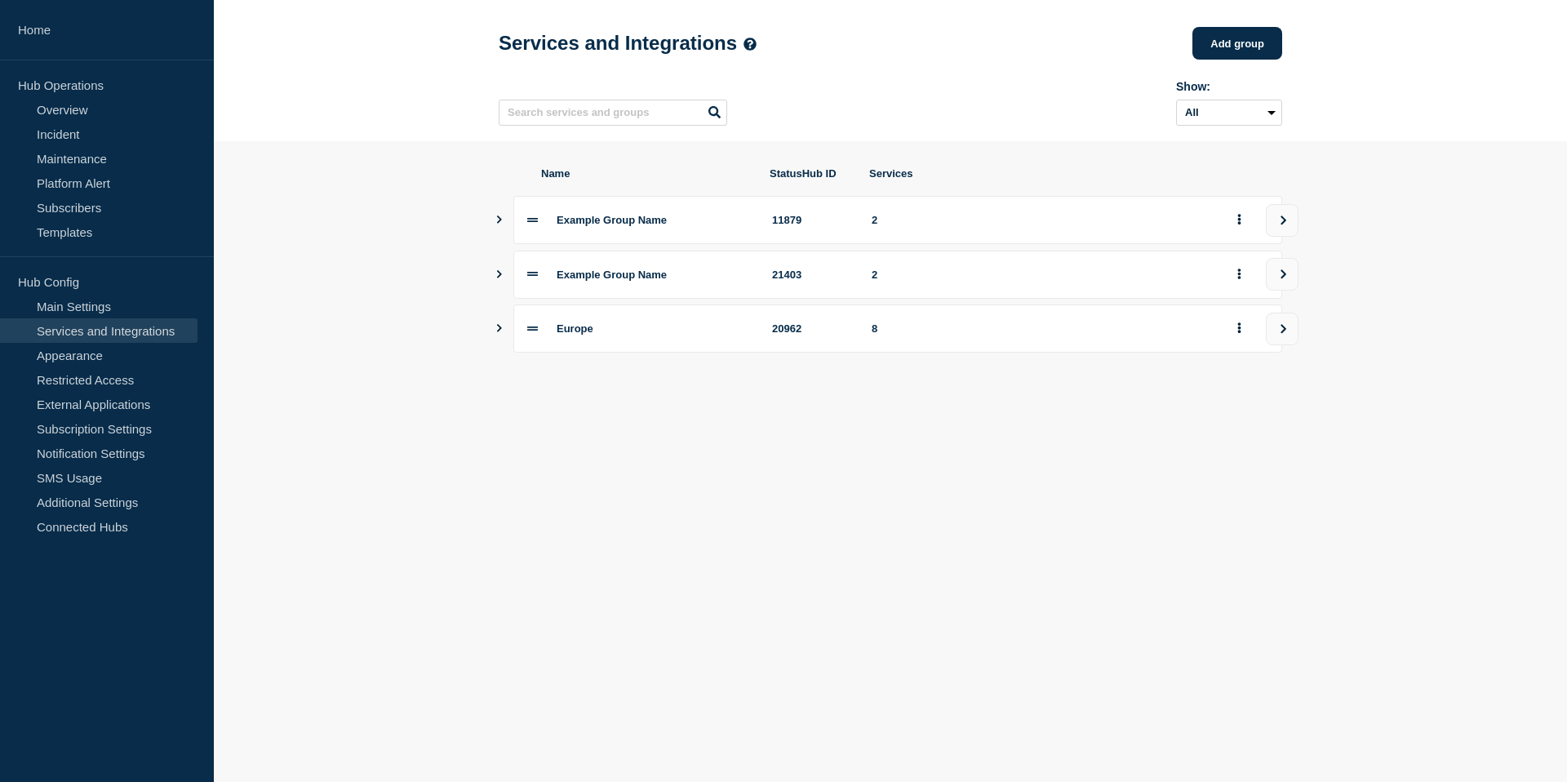
scroll to position [0, 0]
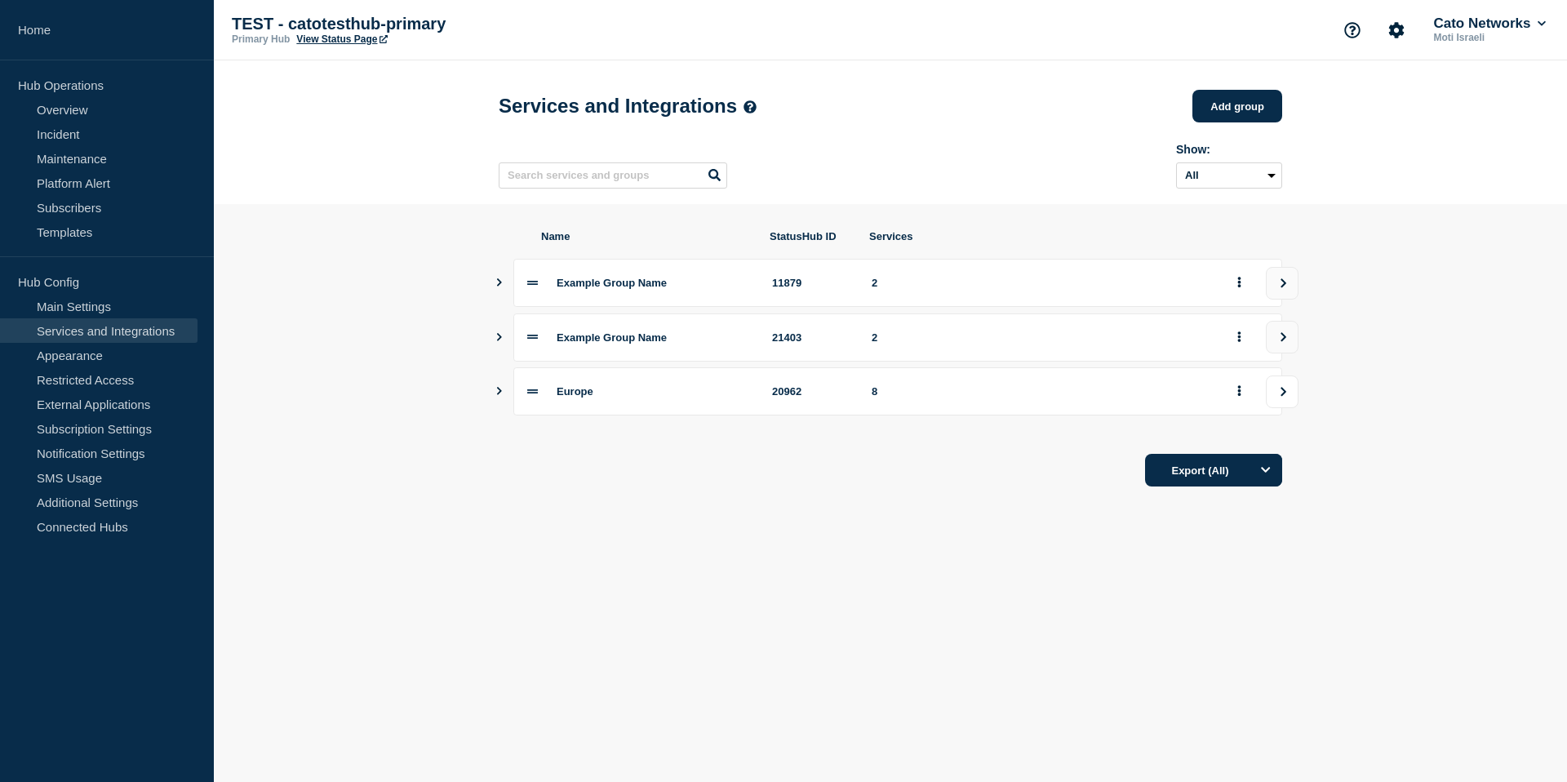
click at [1280, 397] on icon "view group" at bounding box center [1283, 392] width 11 height 10
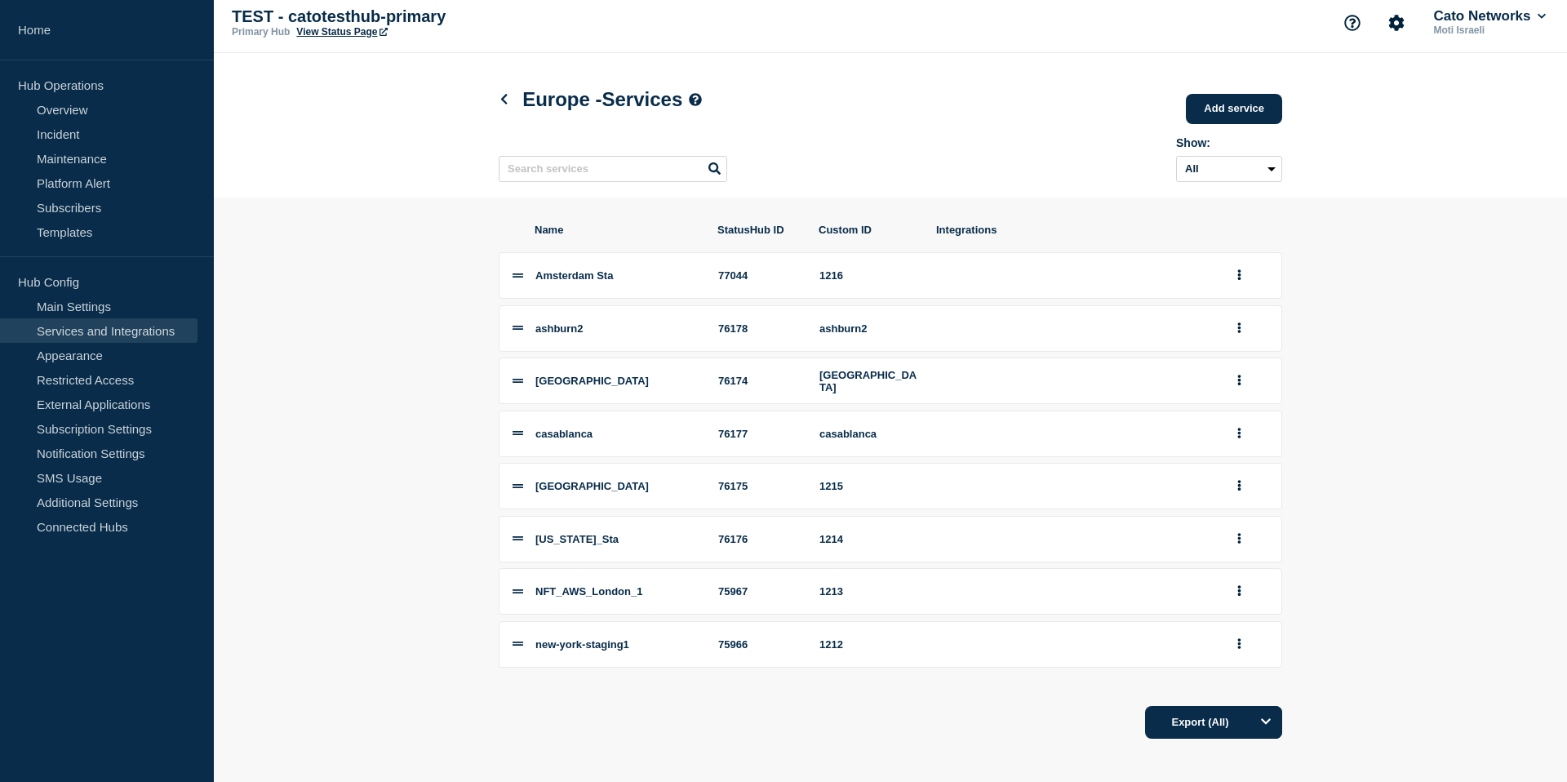
scroll to position [15, 0]
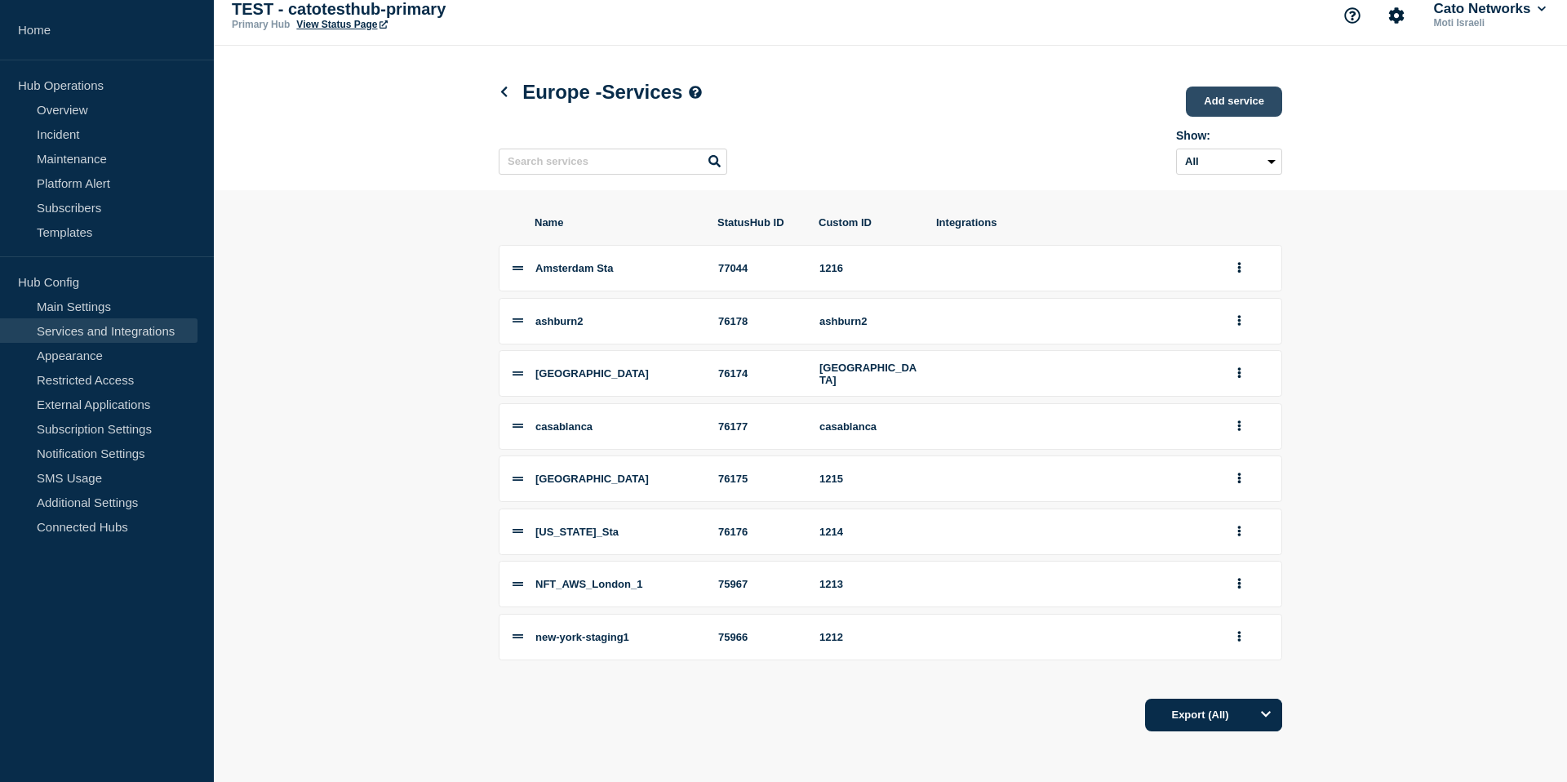
click at [1247, 95] on link "Add service" at bounding box center [1234, 102] width 96 height 30
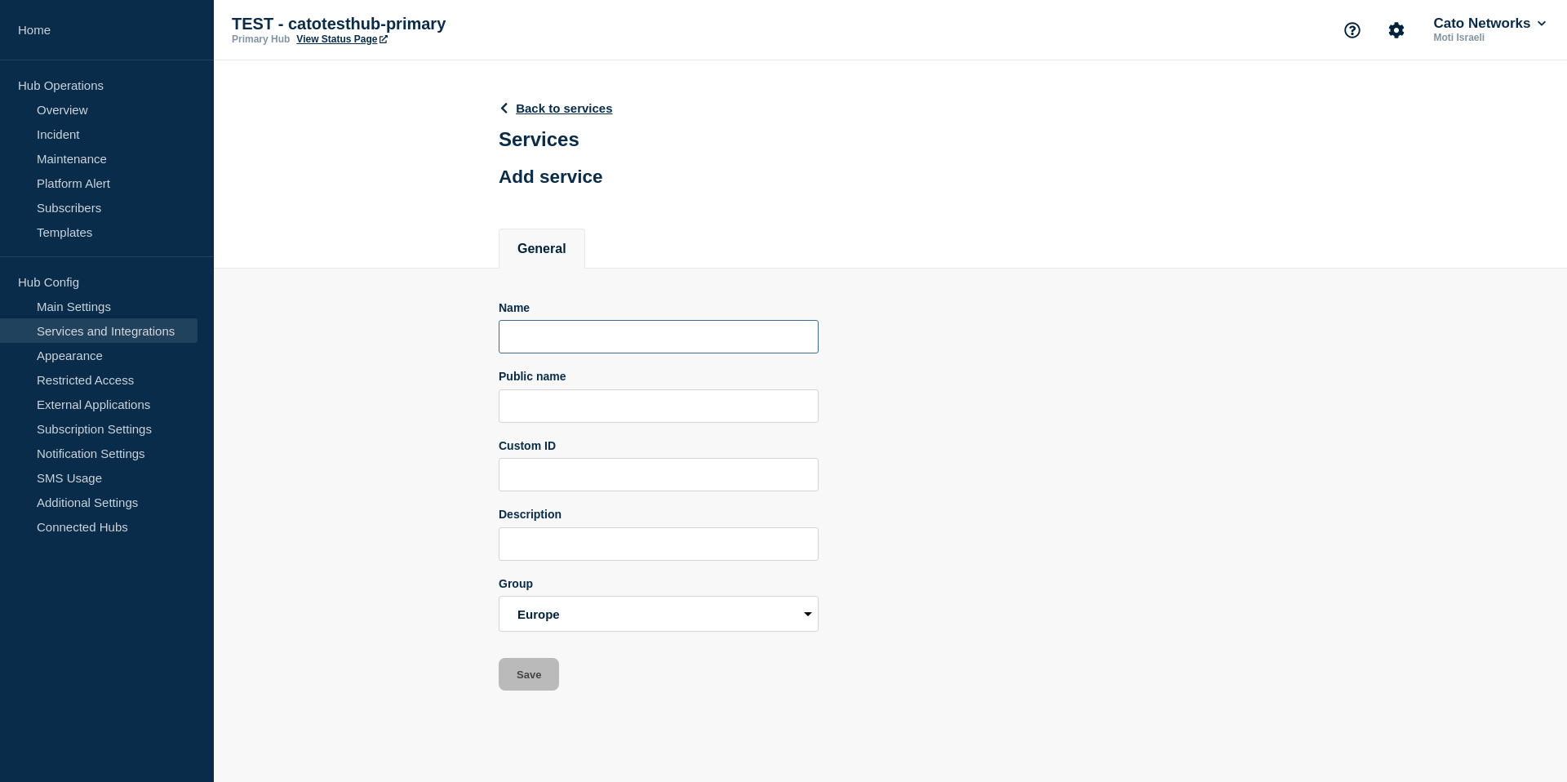
click at [575, 353] on input "Name" at bounding box center [659, 336] width 320 height 33
paste input "Sydney STA"
type input "Sydney STA"
click at [562, 419] on input "Public name" at bounding box center [659, 405] width 320 height 33
paste input "Sydney STA"
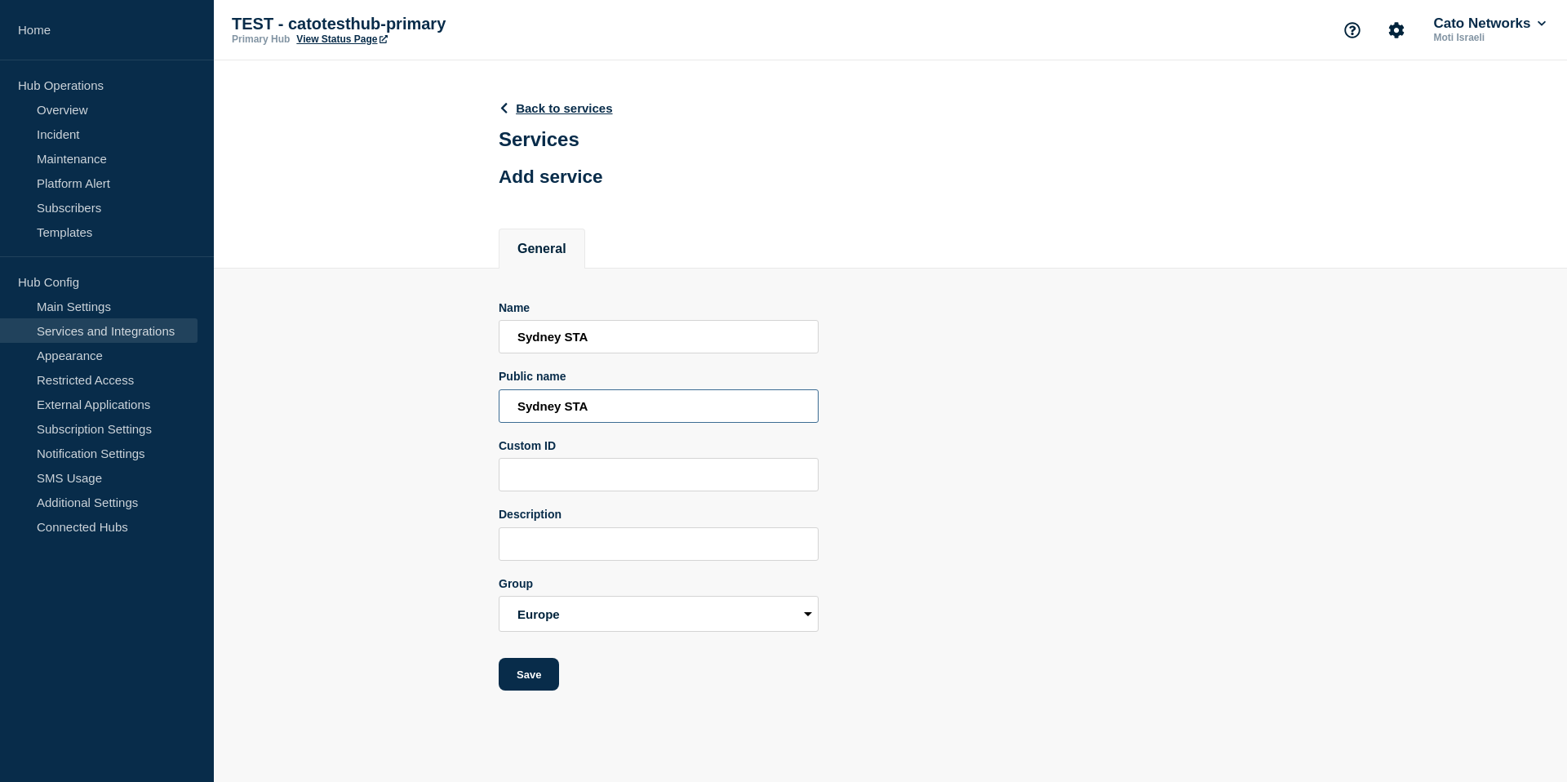
type input "Sydney STA"
click at [558, 483] on input "Custom ID" at bounding box center [659, 474] width 320 height 33
type input "3434"
click at [562, 561] on input "Description" at bounding box center [659, 543] width 320 height 33
click at [570, 632] on select "Example Group Name Example Group Name Europe" at bounding box center [659, 614] width 320 height 36
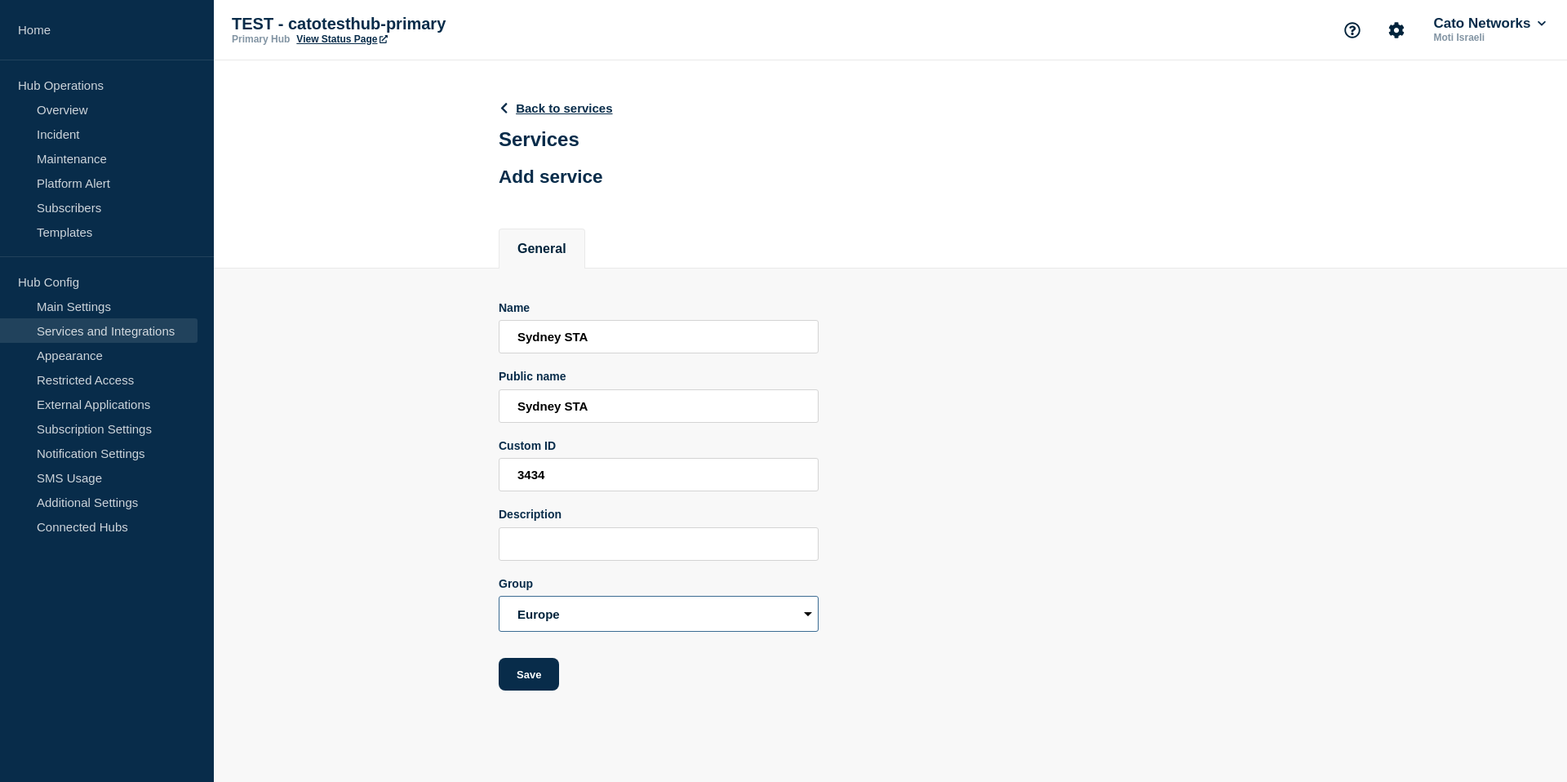
click at [499, 628] on select "Example Group Name Example Group Name Europe" at bounding box center [659, 614] width 320 height 36
click at [538, 690] on button "Save" at bounding box center [529, 674] width 60 height 33
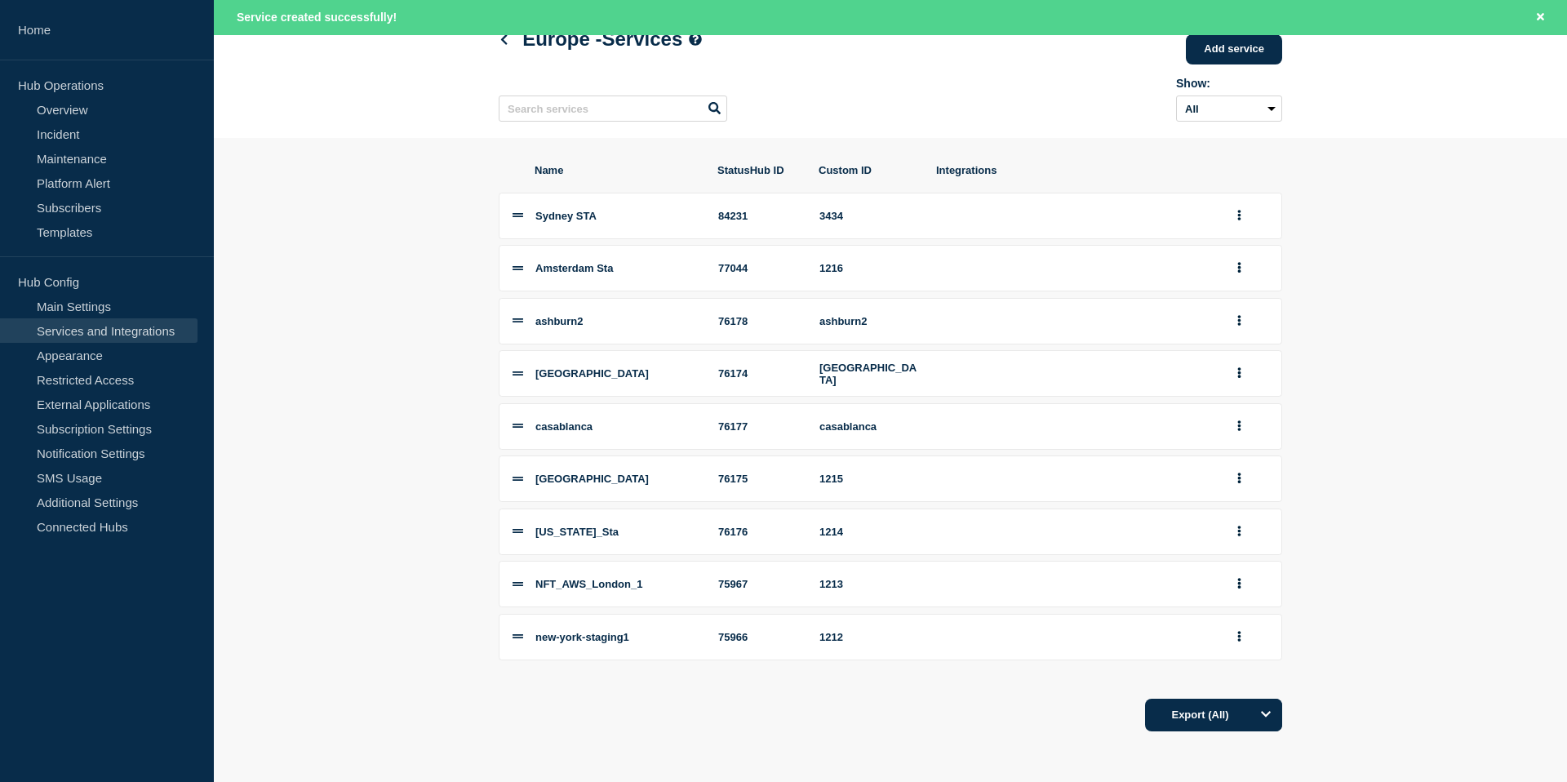
scroll to position [132, 0]
click at [110, 130] on link "Incident" at bounding box center [98, 134] width 197 height 24
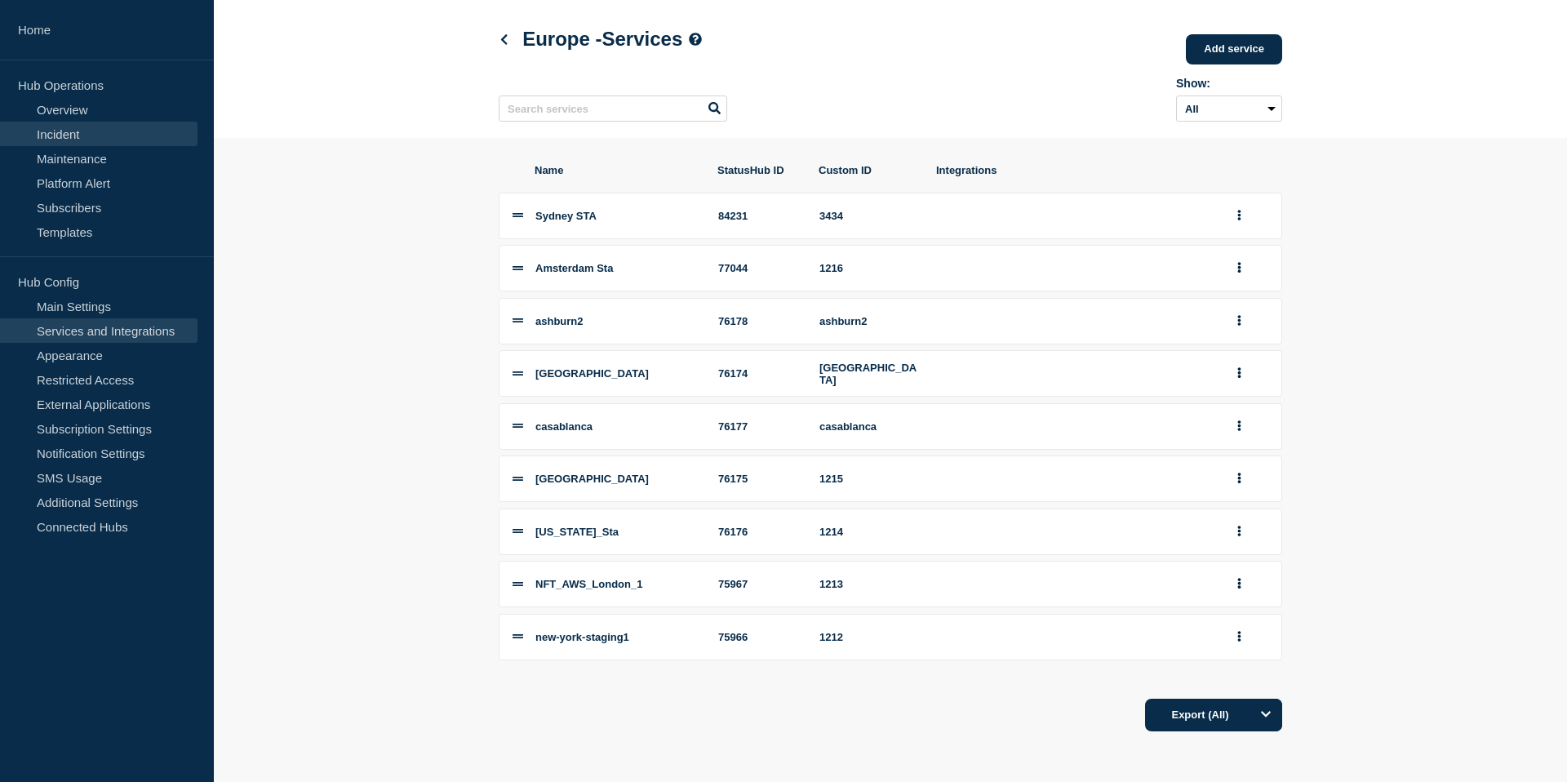
scroll to position [97, 0]
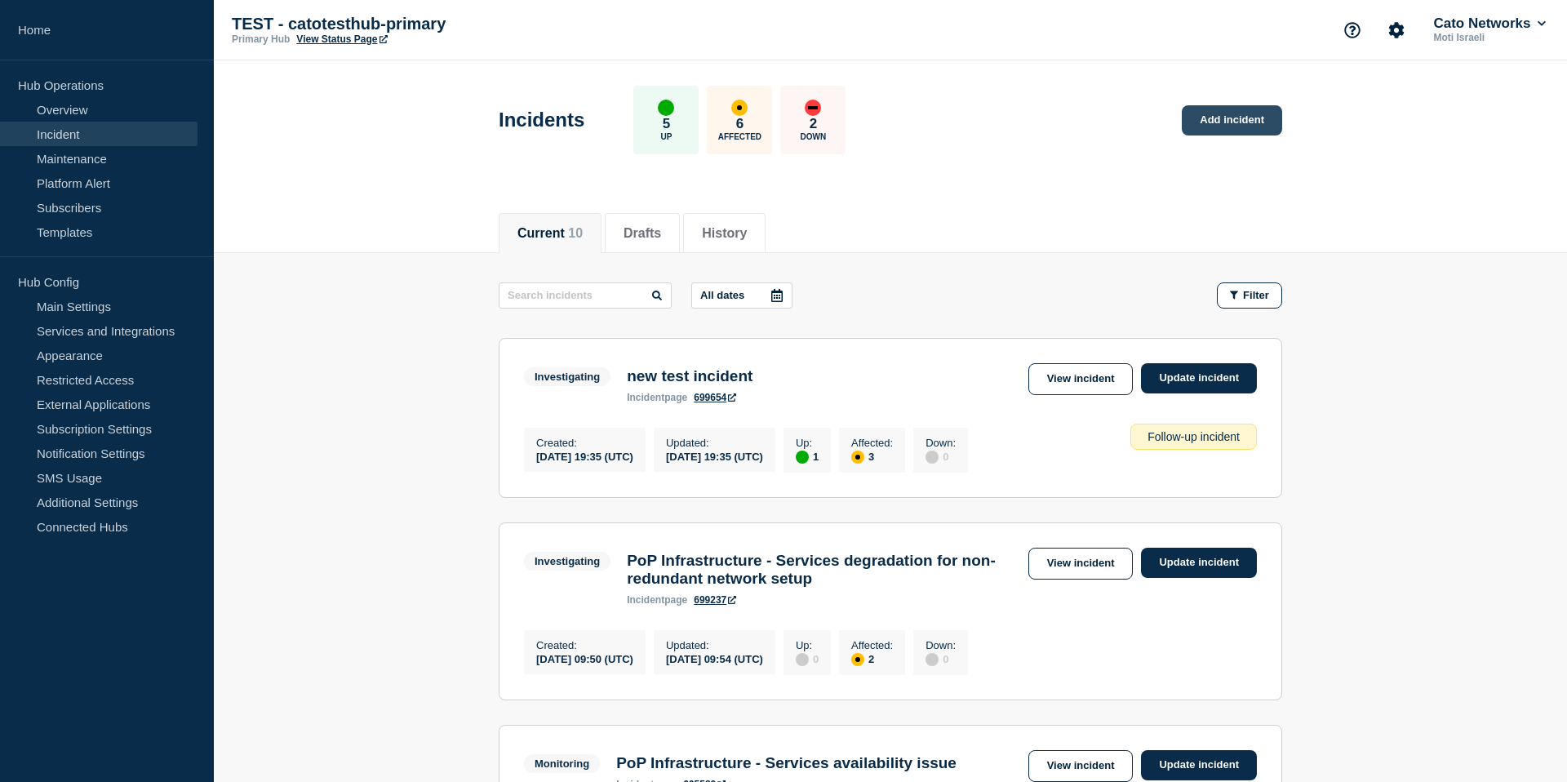
click at [1220, 113] on link "Add incident" at bounding box center [1232, 120] width 100 height 30
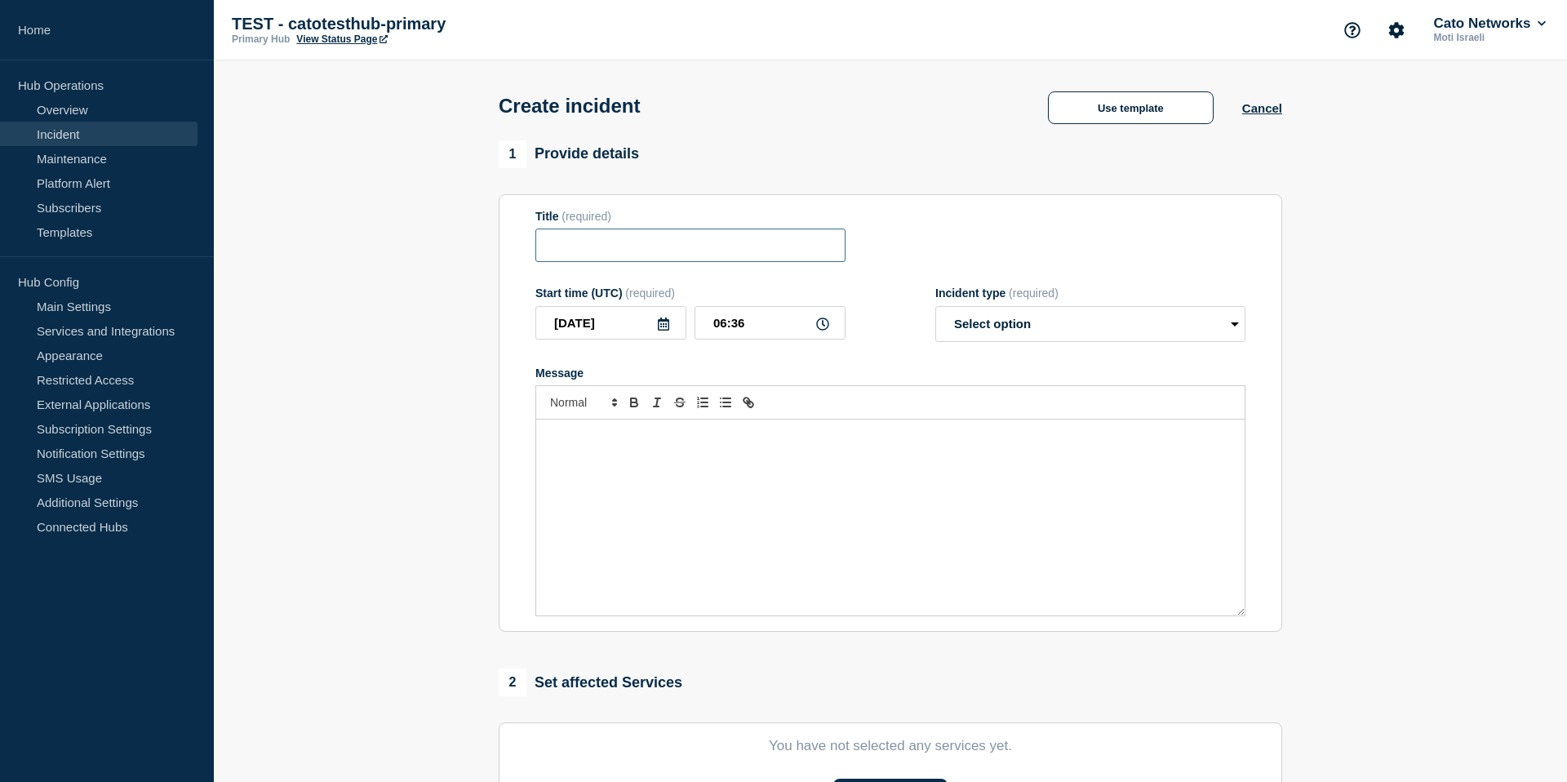
click at [701, 260] on input "Title" at bounding box center [690, 245] width 310 height 33
type input "Sydney is down"
click at [750, 530] on div "Message" at bounding box center [890, 517] width 708 height 196
click at [637, 444] on p "outage in Austraila" at bounding box center [890, 436] width 684 height 15
click at [1056, 336] on select "Select option Investigating Identified Monitoring" at bounding box center [1090, 324] width 310 height 36
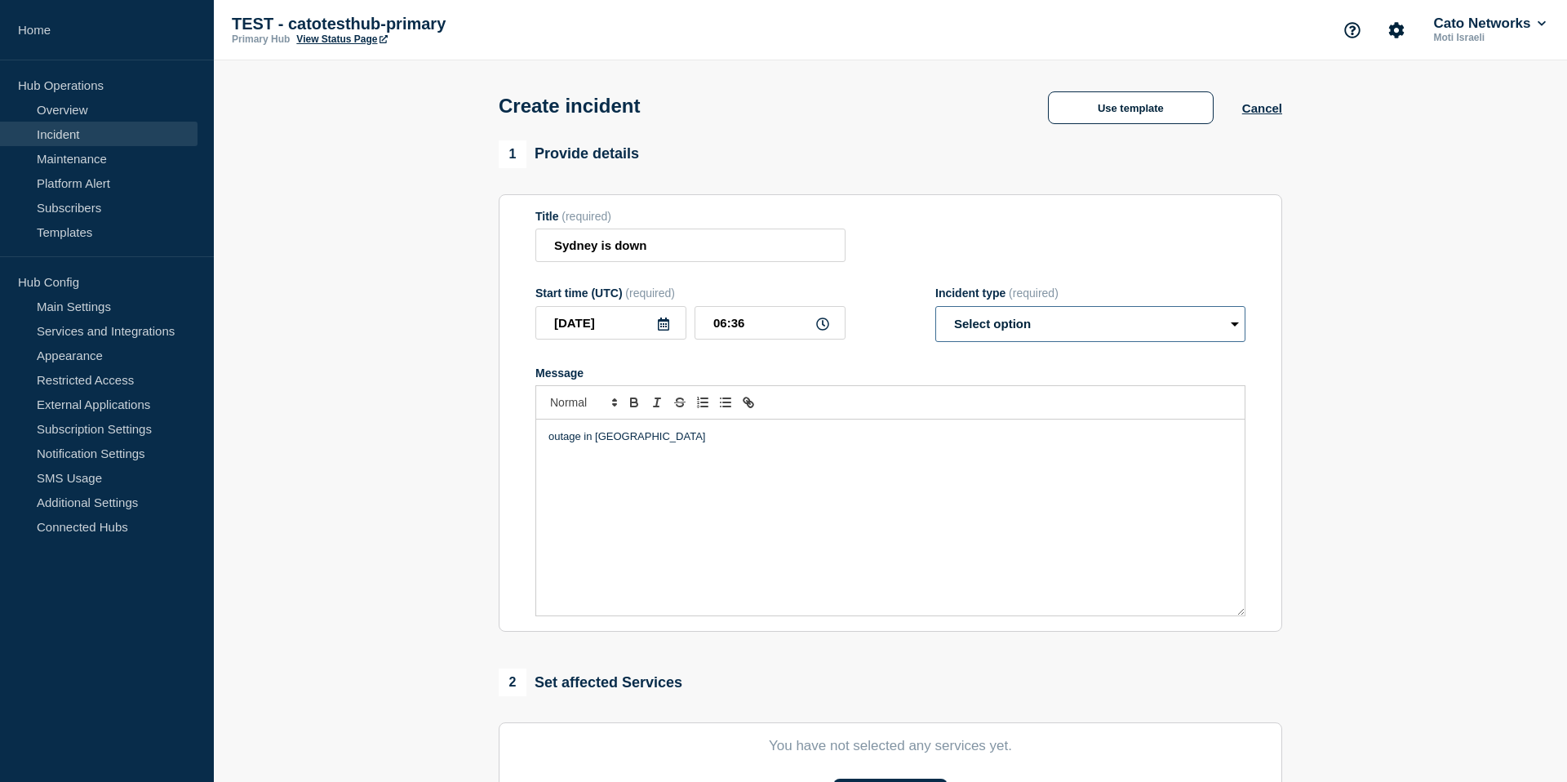
select select "identified"
click at [935, 317] on select "Select option Investigating Identified Monitoring" at bounding box center [1090, 324] width 310 height 36
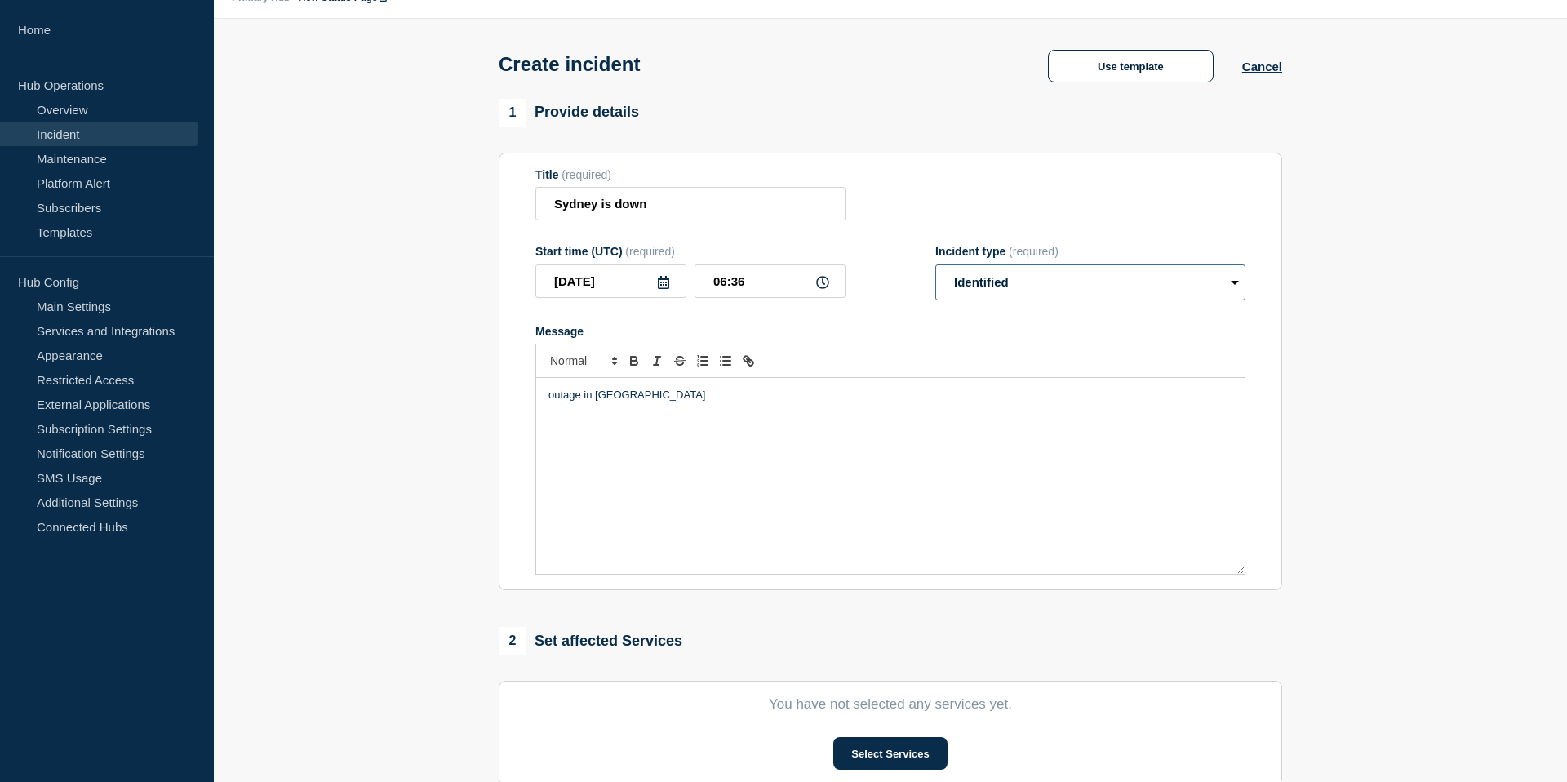
scroll to position [375, 0]
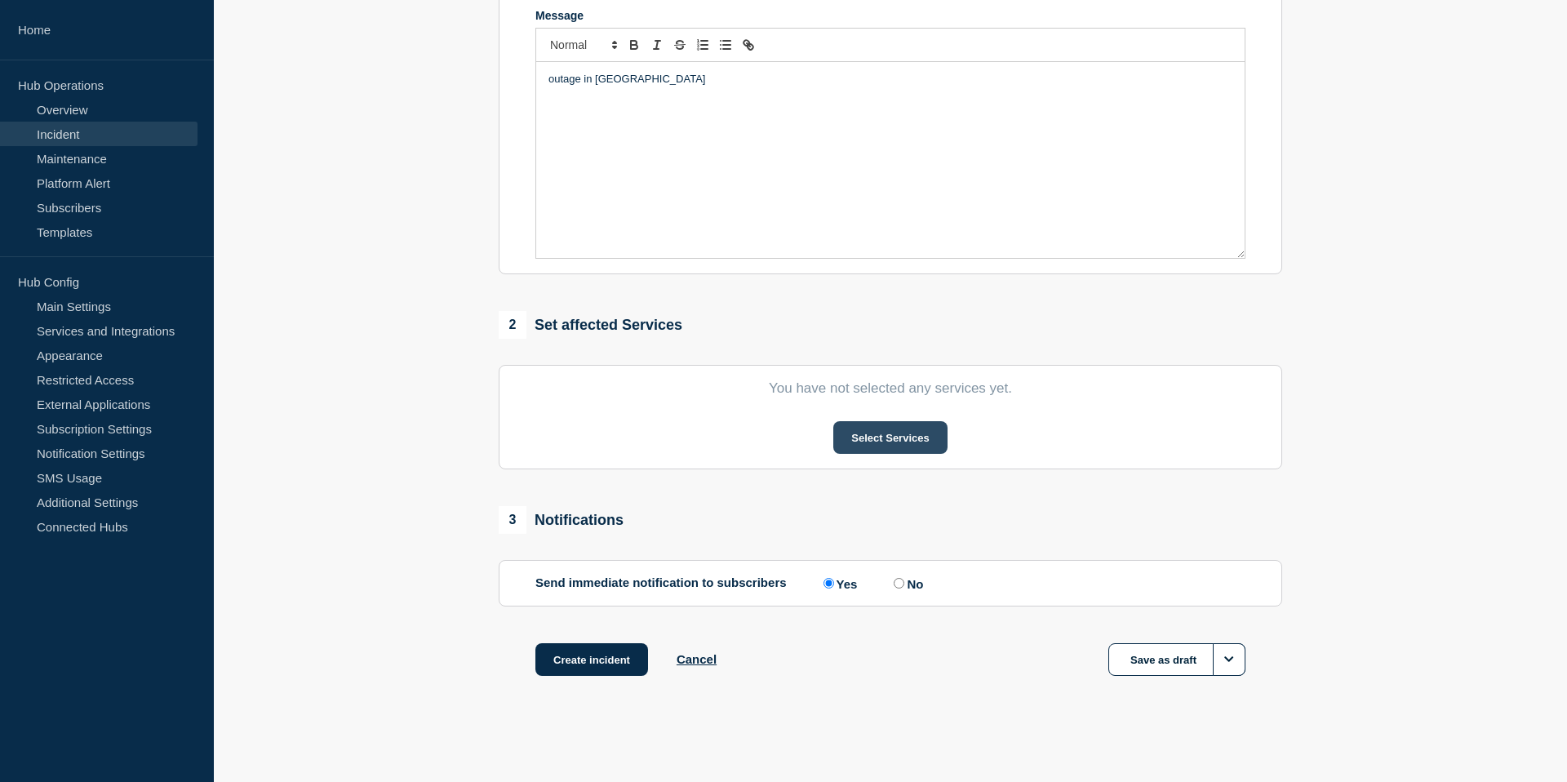
click at [891, 427] on button "Select Services" at bounding box center [889, 437] width 113 height 33
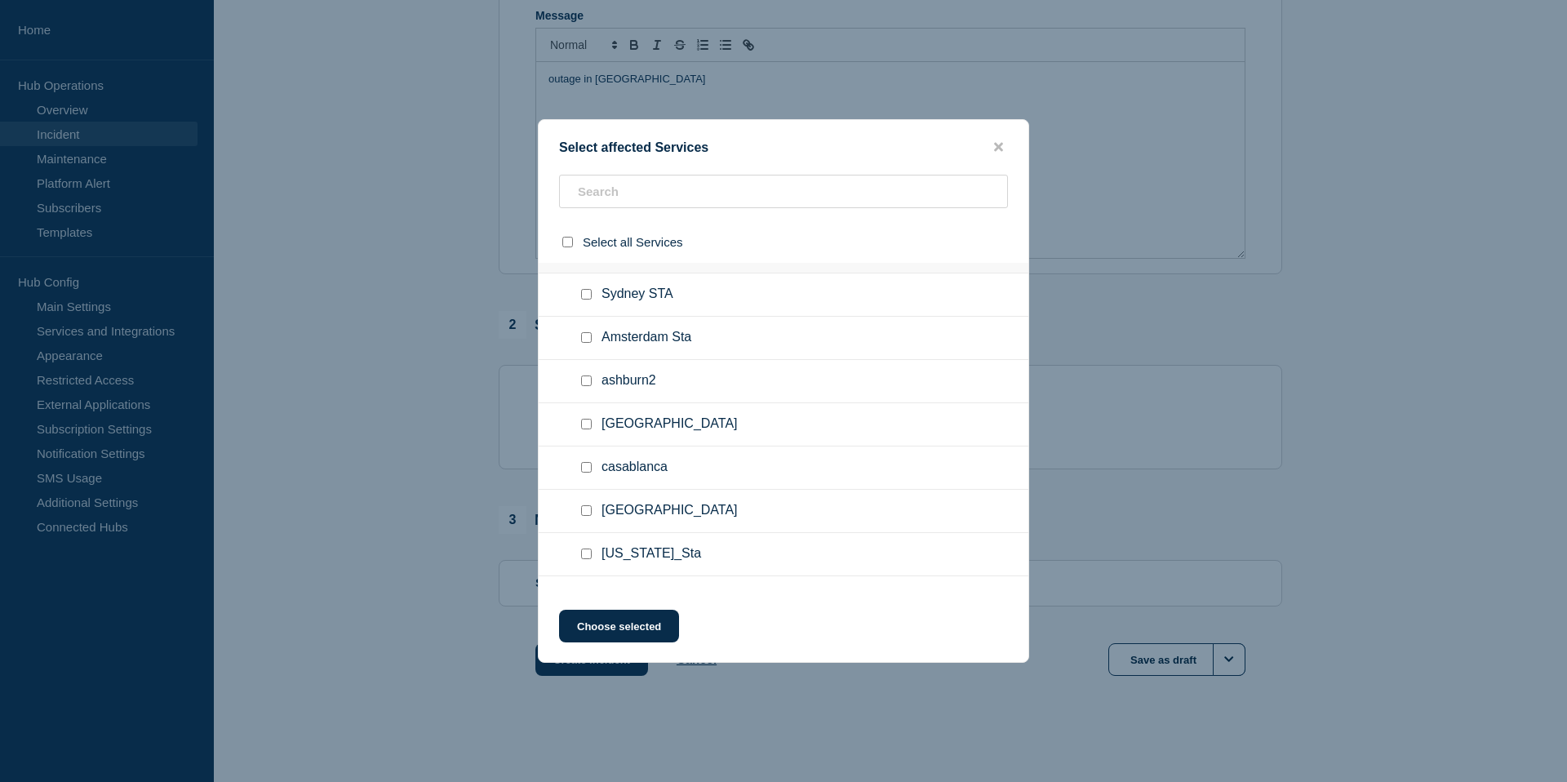
scroll to position [265, 0]
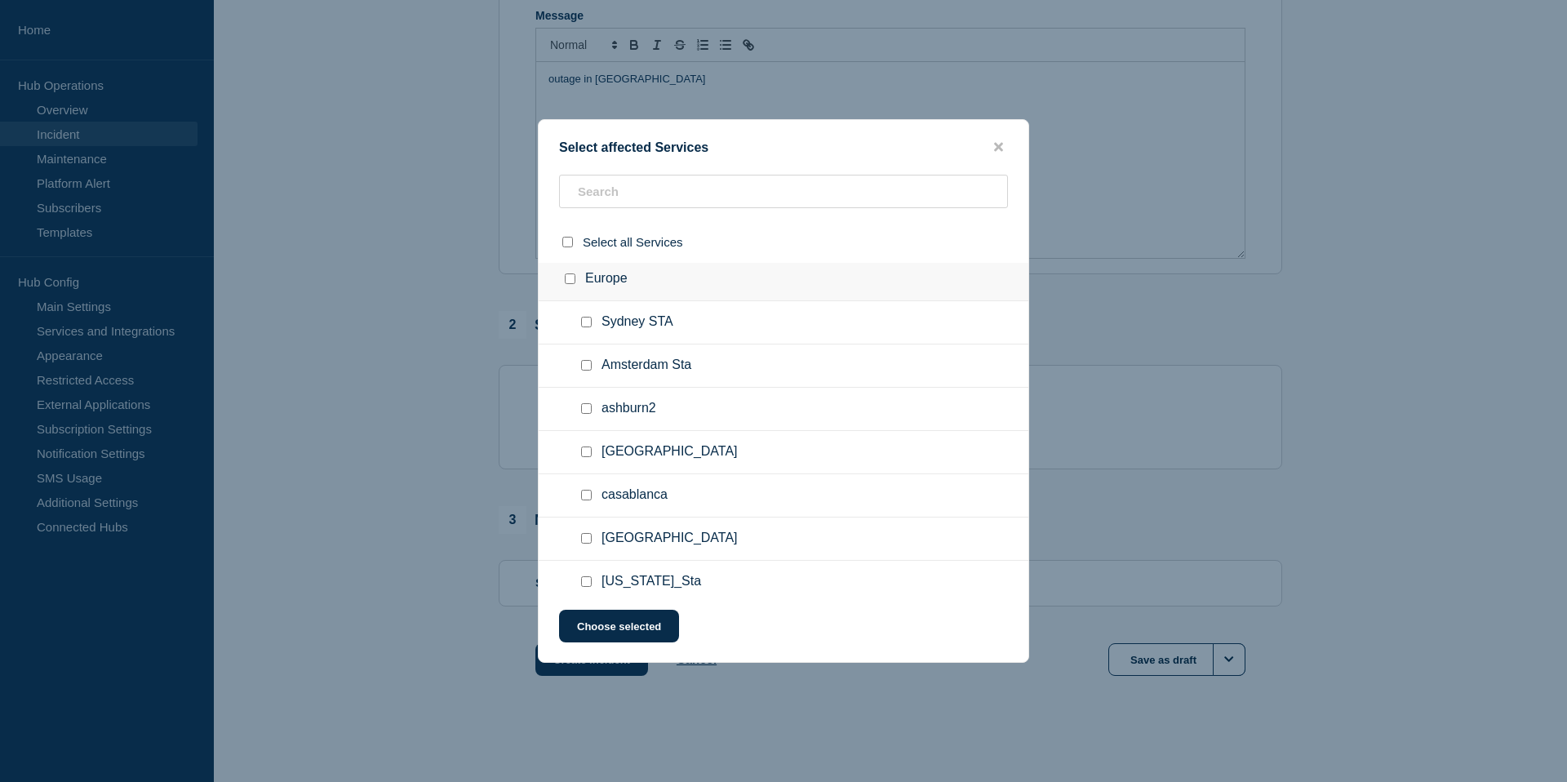
click at [584, 327] on input "Sydney STA checkbox" at bounding box center [586, 322] width 11 height 11
checkbox input "true"
click at [626, 628] on button "Choose selected" at bounding box center [619, 626] width 120 height 33
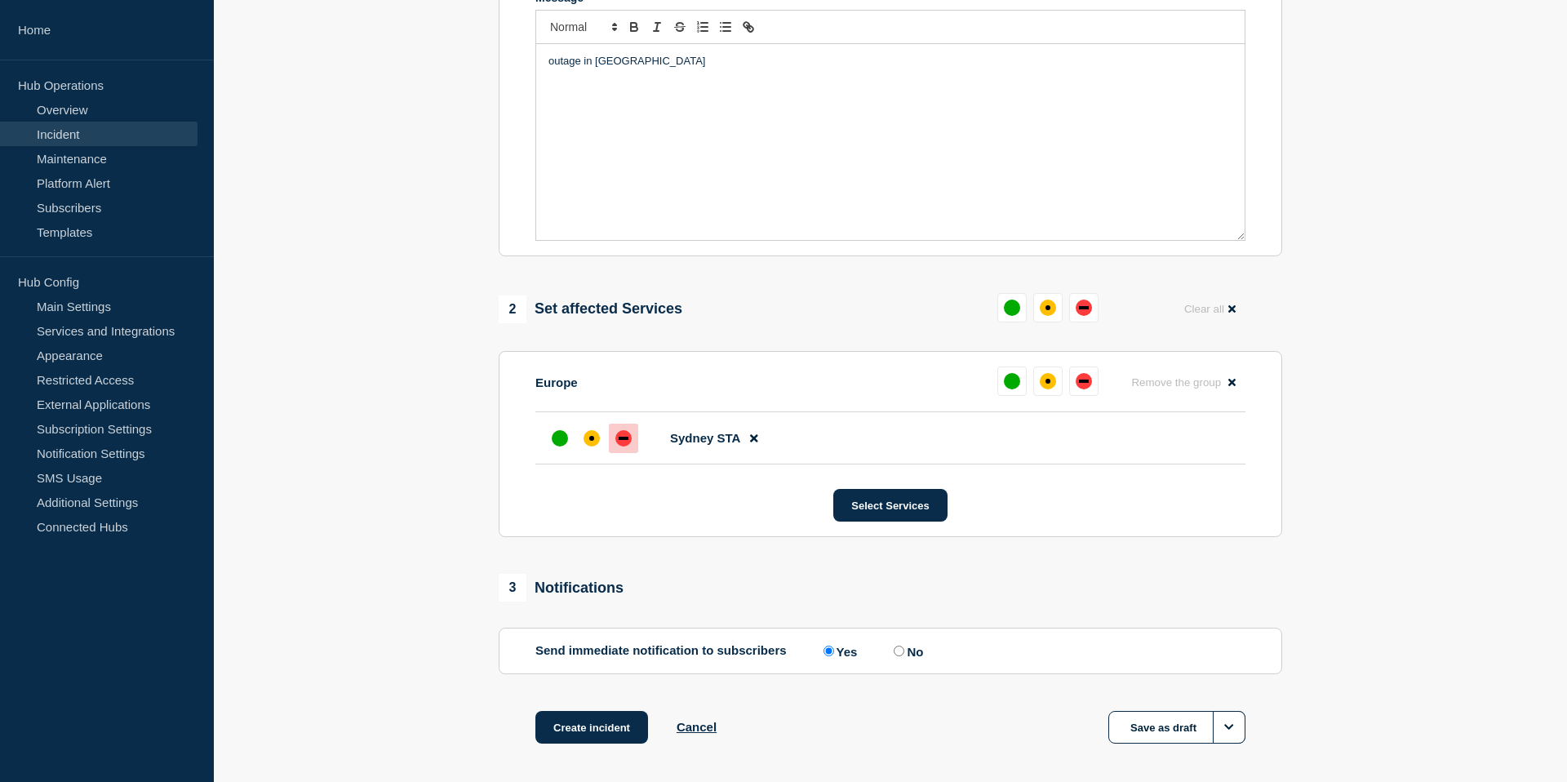
click at [627, 440] on div "down" at bounding box center [624, 438] width 10 height 3
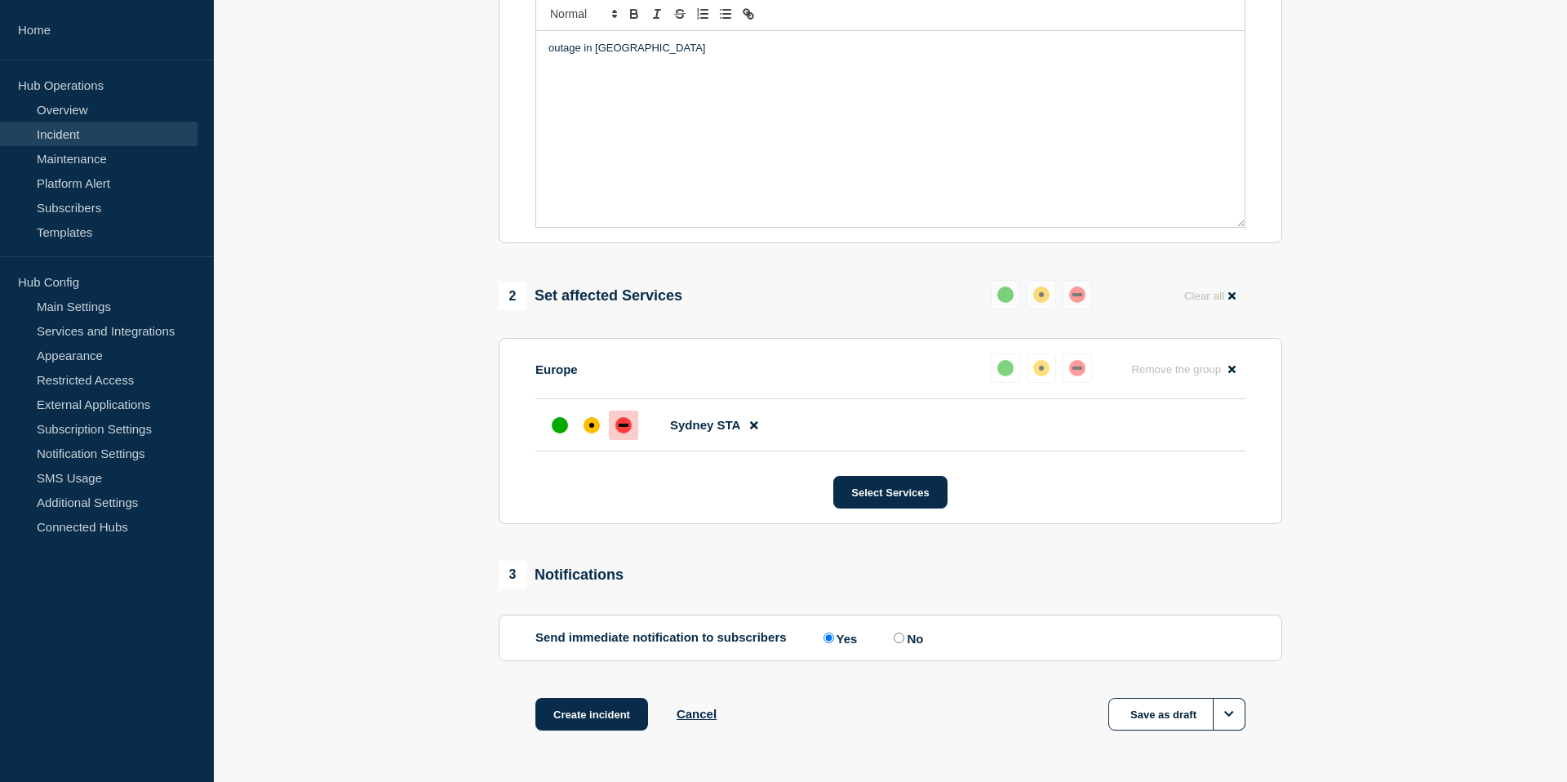
scroll to position [466, 0]
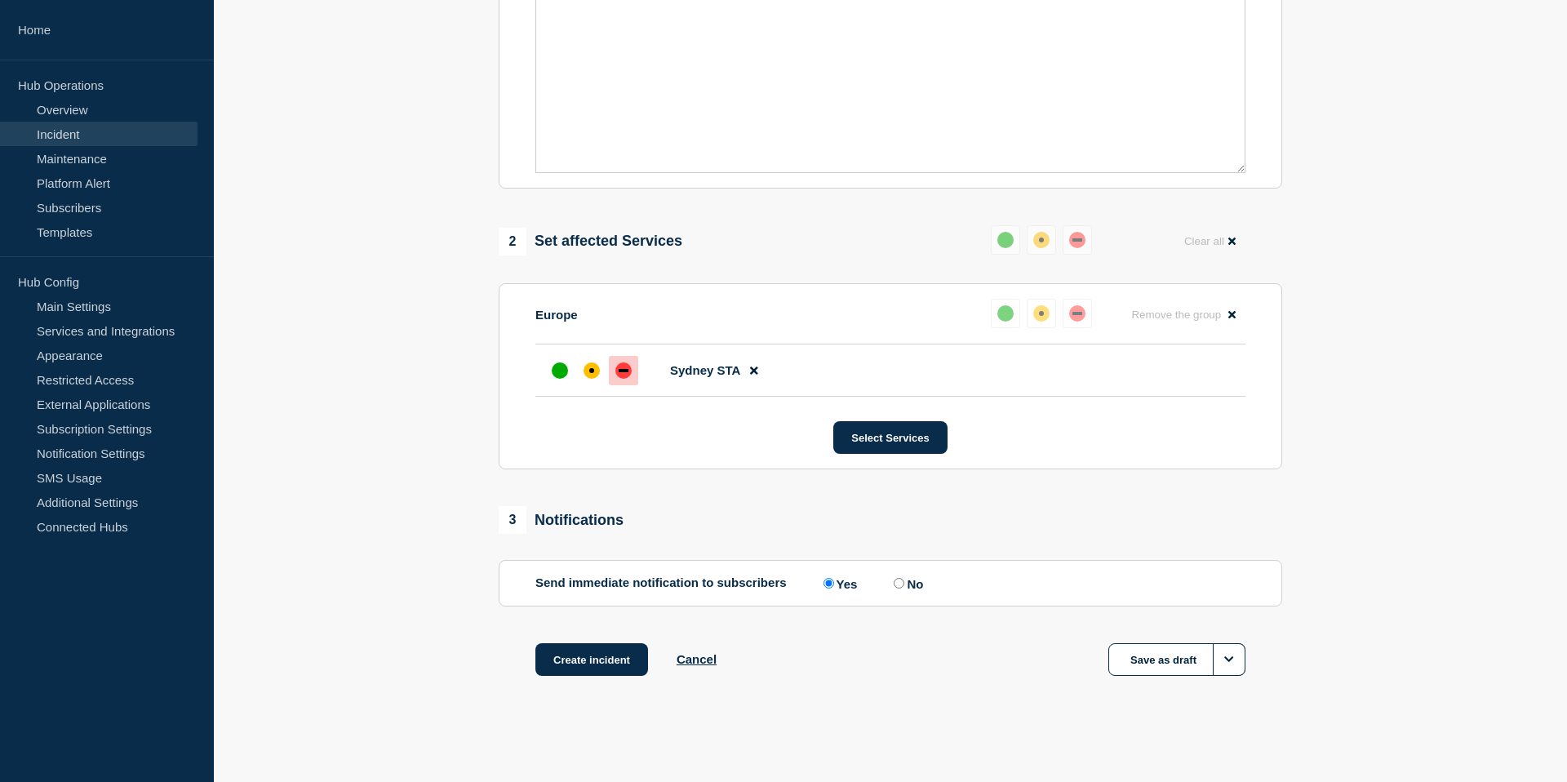
click at [890, 586] on label "No" at bounding box center [906, 583] width 33 height 16
click at [894, 586] on input "No" at bounding box center [899, 583] width 11 height 11
radio input "true"
radio input "false"
click at [592, 651] on button "Create incident" at bounding box center [591, 659] width 113 height 33
